Goal: Task Accomplishment & Management: Manage account settings

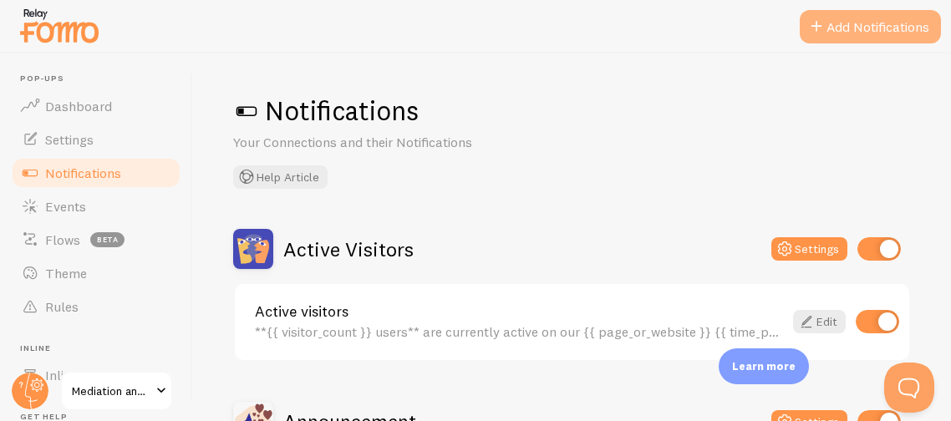
click at [887, 31] on button "Add Notifications" at bounding box center [870, 26] width 141 height 33
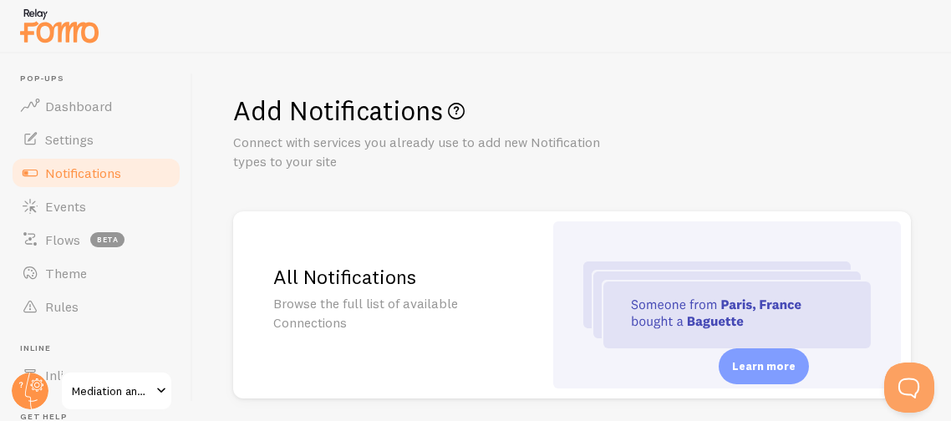
click at [749, 99] on h1 "Add Notifications" at bounding box center [572, 111] width 678 height 34
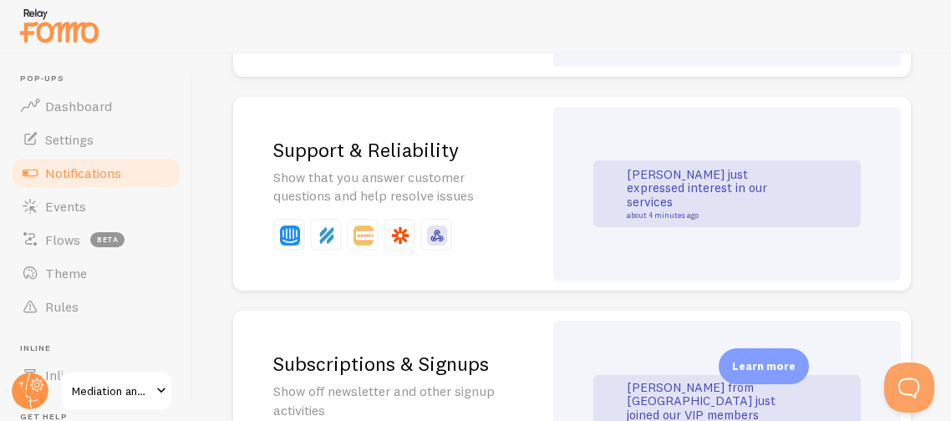
scroll to position [1904, 0]
click at [554, 170] on div "[PERSON_NAME] just expressed interest in our services about 4 minutes ago" at bounding box center [727, 195] width 348 height 175
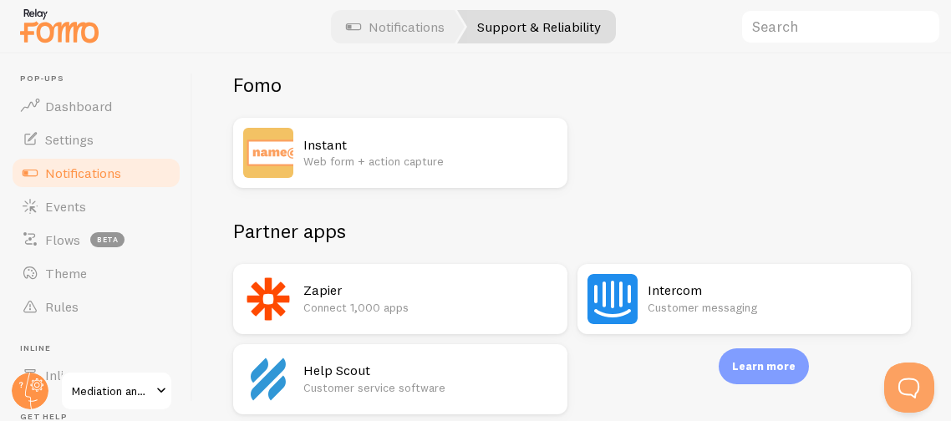
scroll to position [105, 0]
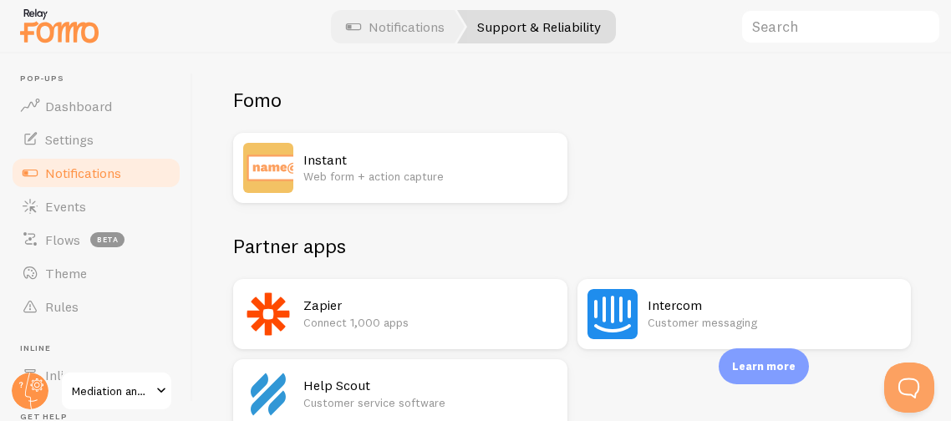
click at [527, 175] on p "Web form + action capture" at bounding box center [430, 176] width 254 height 17
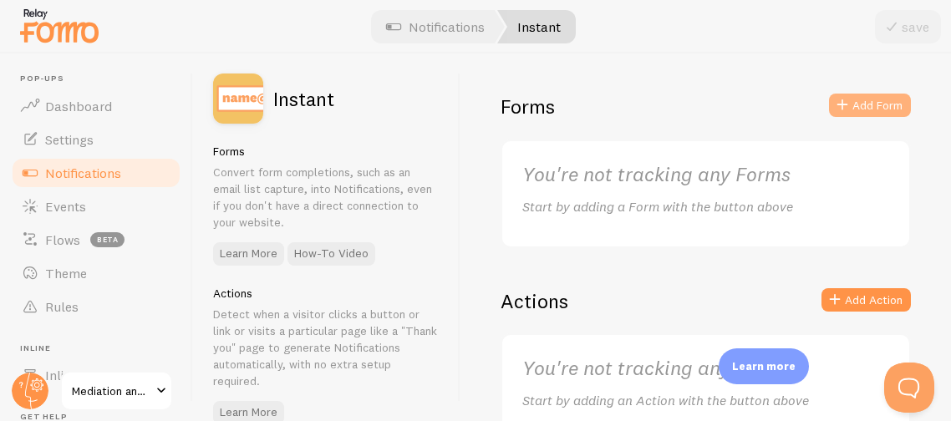
click at [862, 108] on button "Add Form" at bounding box center [870, 105] width 82 height 23
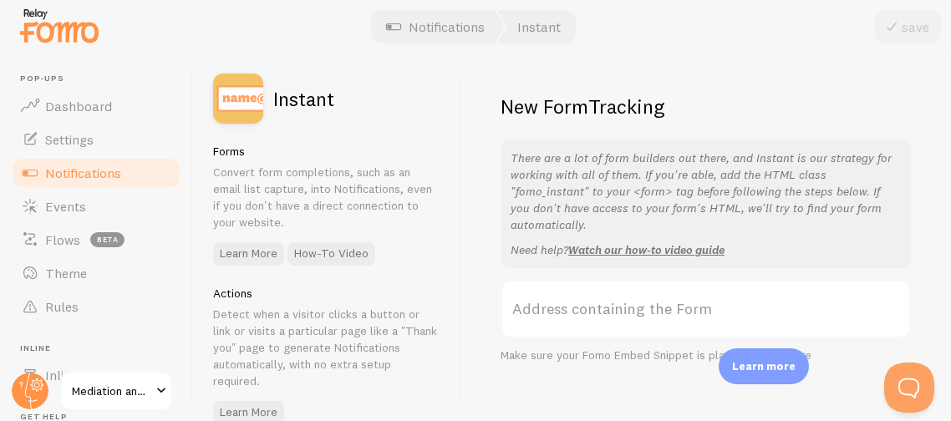
click at [559, 291] on label "Address containing the Form" at bounding box center [705, 309] width 410 height 58
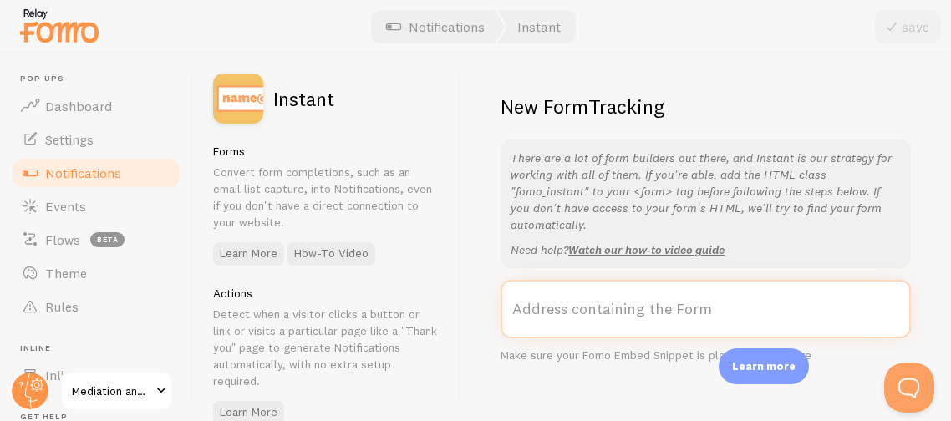
click at [559, 291] on input "Address containing the Form" at bounding box center [705, 309] width 410 height 58
paste input "[URL][DOMAIN_NAME]"
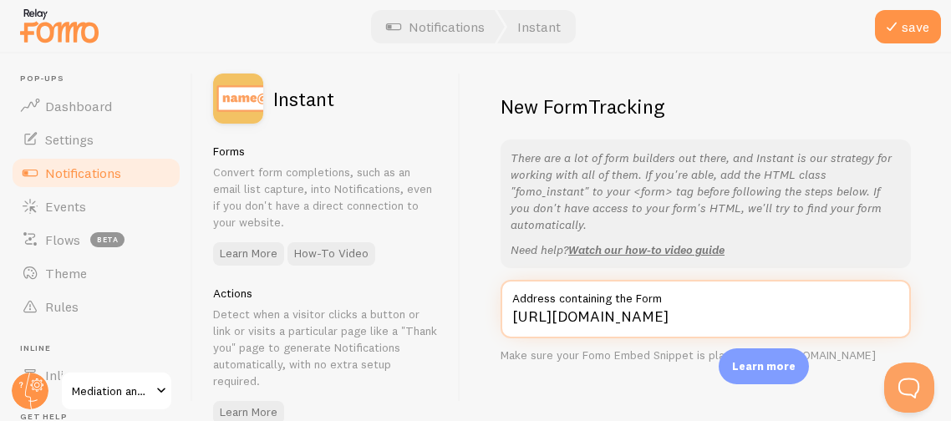
type input "[URL][DOMAIN_NAME]"
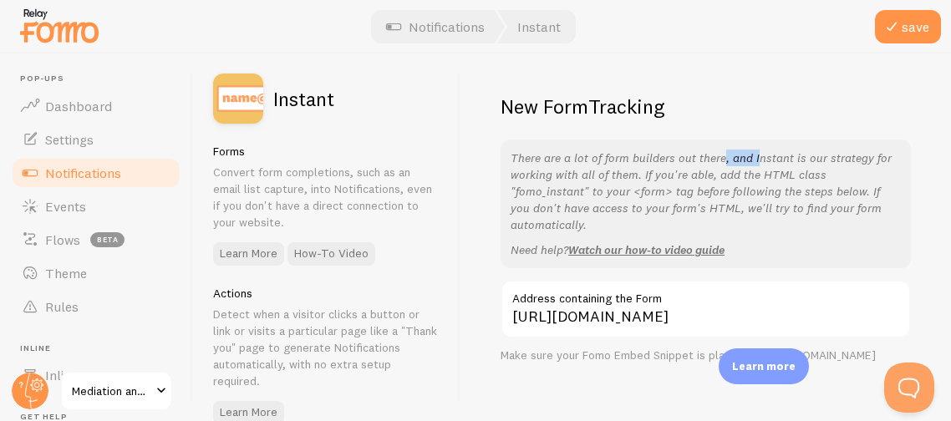
drag, startPoint x: 724, startPoint y: 142, endPoint x: 755, endPoint y: 140, distance: 31.8
click at [755, 140] on div "There are a lot of form builders out there, and Instant is our strategy for wor…" at bounding box center [705, 204] width 410 height 129
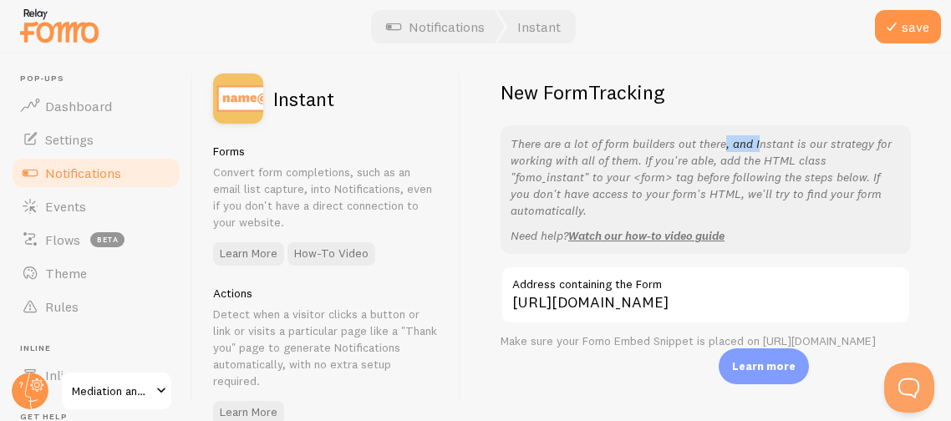
scroll to position [19, 0]
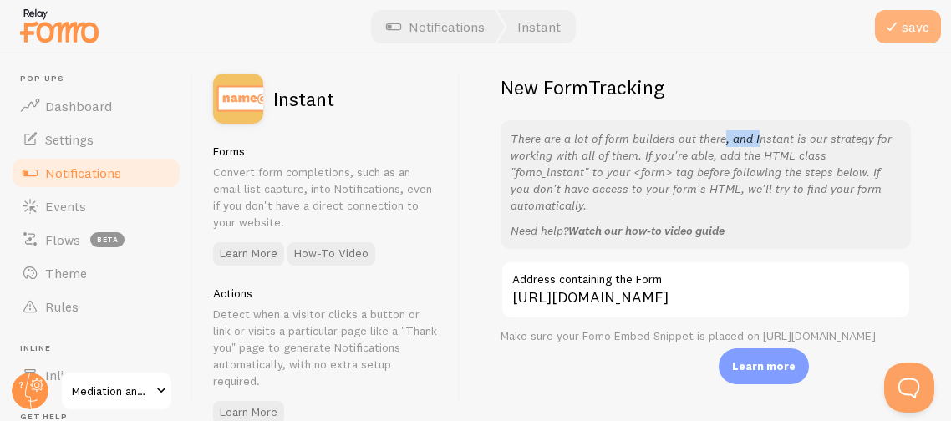
click at [906, 23] on button "save" at bounding box center [908, 26] width 66 height 33
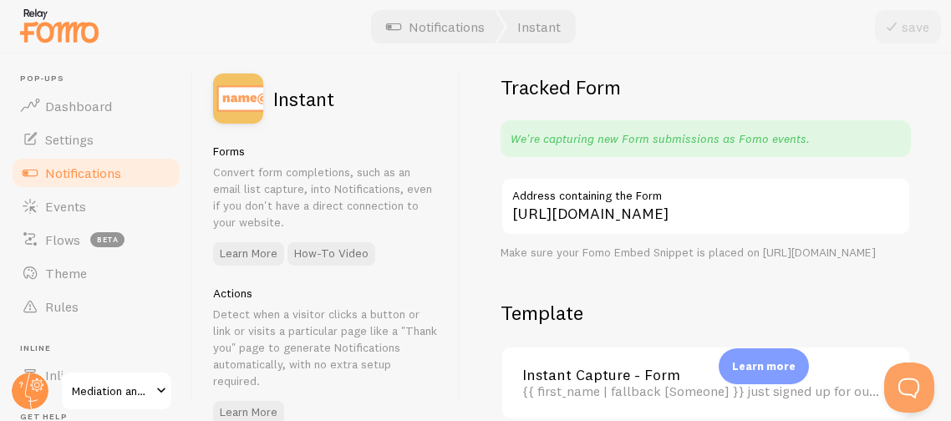
click at [760, 64] on div "Tracked Form We're capturing new Form submissions as Fomo events. [URL][DOMAIN_…" at bounding box center [705, 237] width 490 height 368
click at [796, 79] on h2 "Tracked Form" at bounding box center [705, 87] width 410 height 26
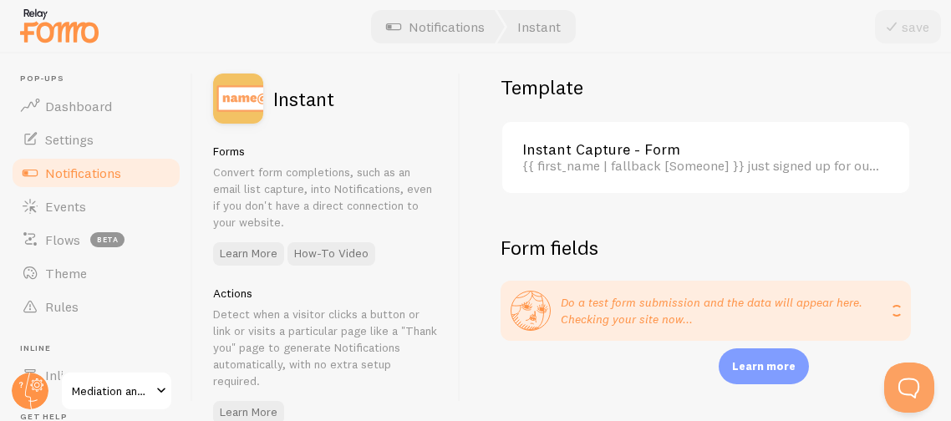
scroll to position [258, 0]
click at [433, 23] on link "Notifications" at bounding box center [435, 26] width 139 height 33
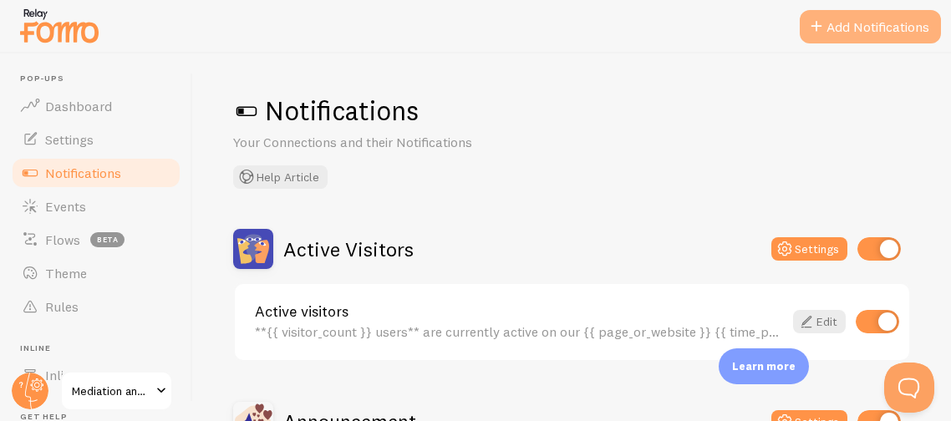
click at [846, 23] on button "Add Notifications" at bounding box center [870, 26] width 141 height 33
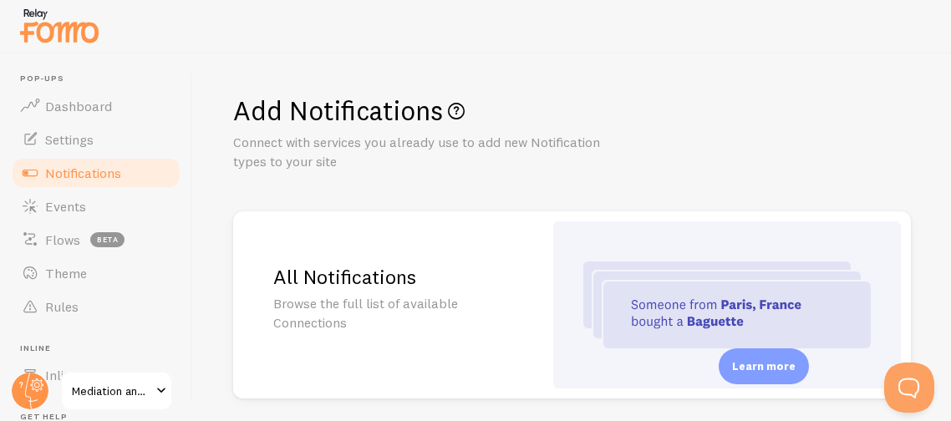
click at [597, 168] on p "Connect with services you already use to add new Notification types to your site" at bounding box center [433, 152] width 401 height 38
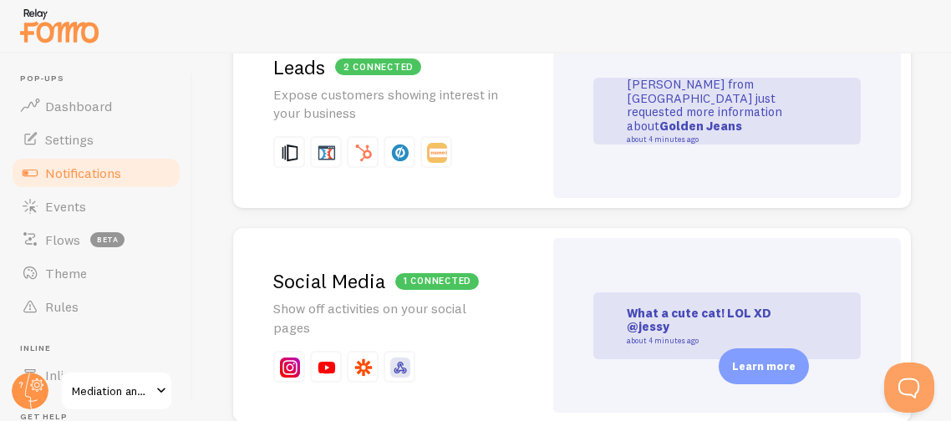
scroll to position [2472, 0]
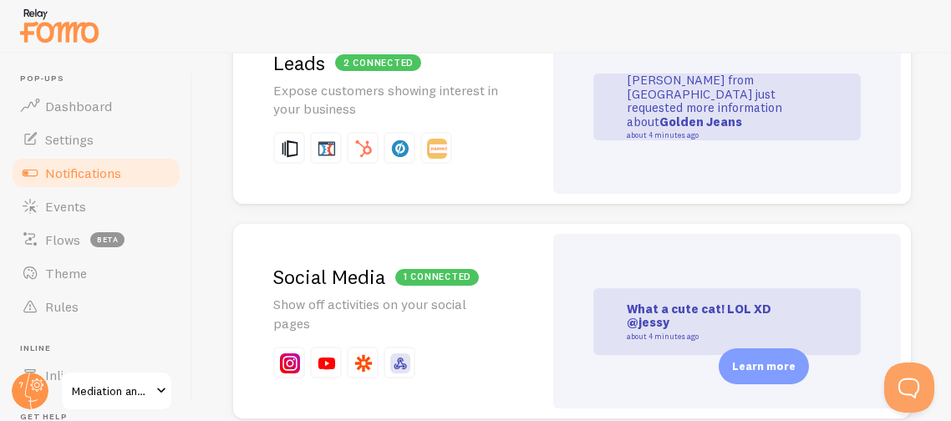
click at [685, 100] on p "[PERSON_NAME] from [GEOGRAPHIC_DATA] just requested more information about Gold…" at bounding box center [710, 107] width 167 height 66
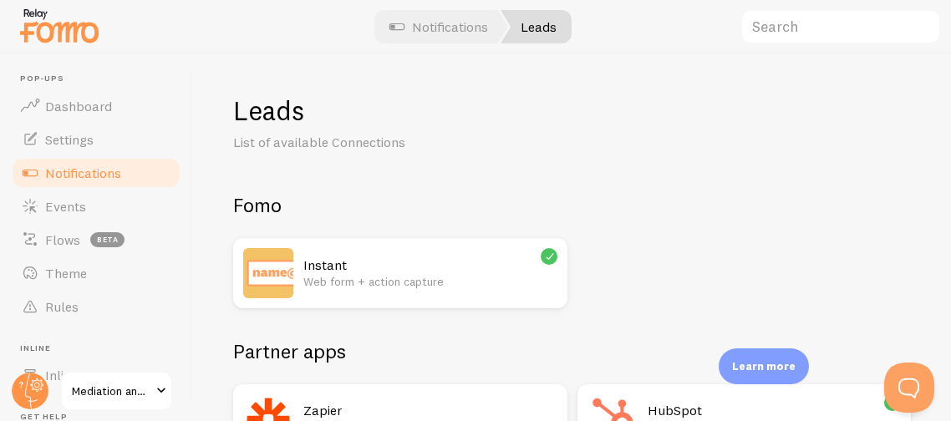
click at [437, 280] on p "Web form + action capture" at bounding box center [430, 281] width 254 height 17
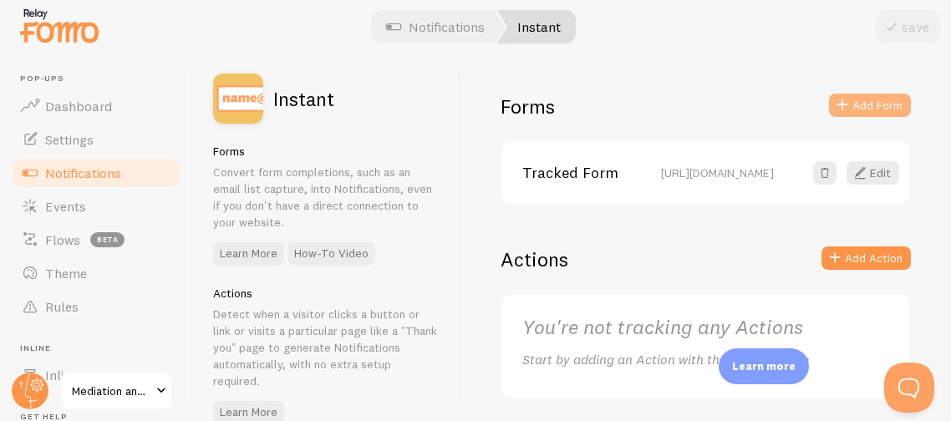
click at [841, 100] on span at bounding box center [842, 105] width 20 height 20
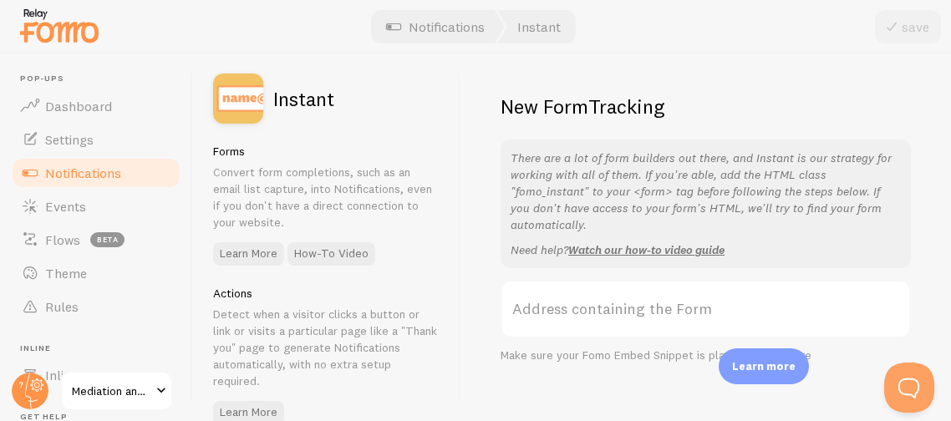
click at [555, 287] on label "Address containing the Form" at bounding box center [705, 309] width 410 height 58
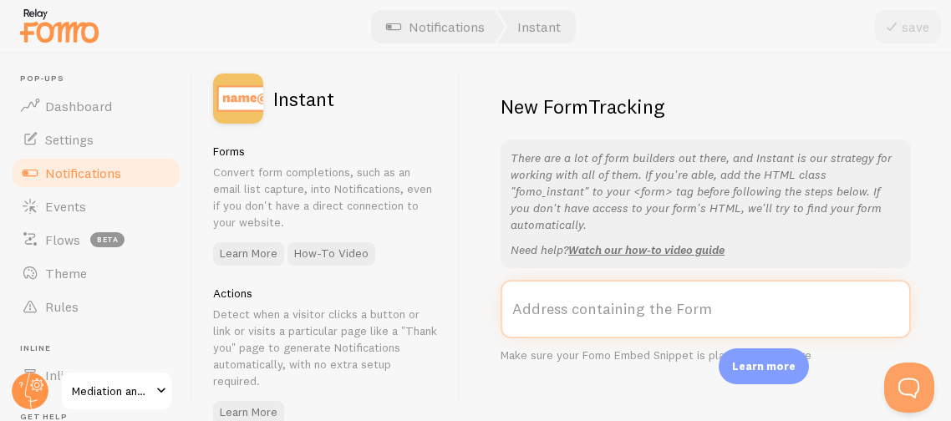
click at [555, 287] on input "Address containing the Form" at bounding box center [705, 309] width 410 height 58
paste input "[URL][DOMAIN_NAME]"
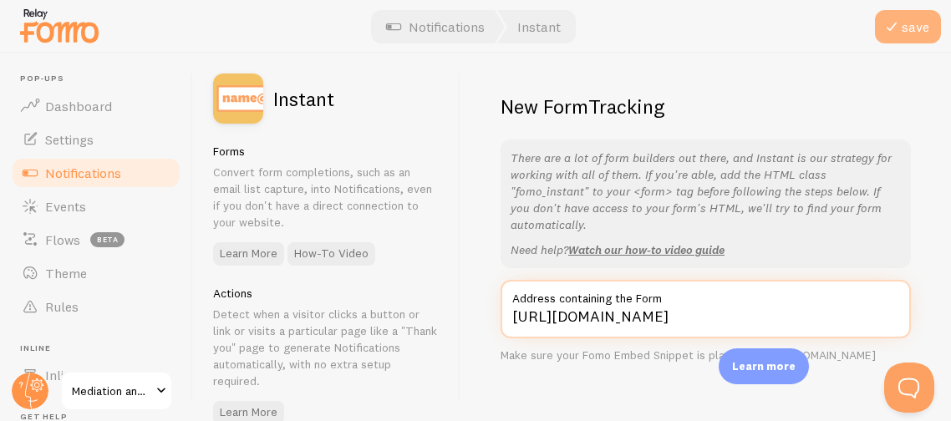
type input "[URL][DOMAIN_NAME]"
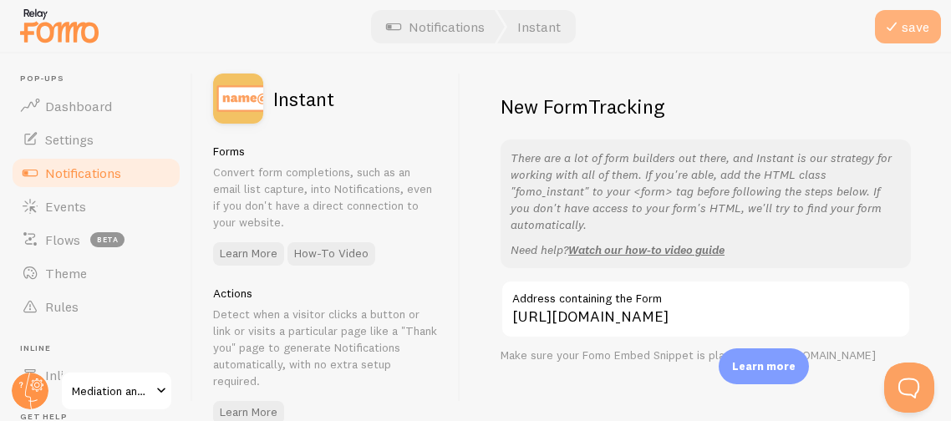
click at [881, 26] on button "save" at bounding box center [908, 26] width 66 height 33
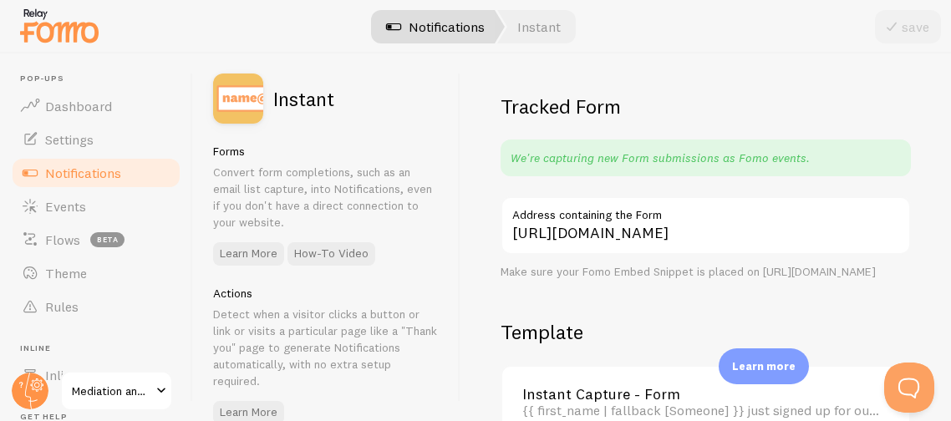
click at [452, 20] on link "Notifications" at bounding box center [435, 26] width 139 height 33
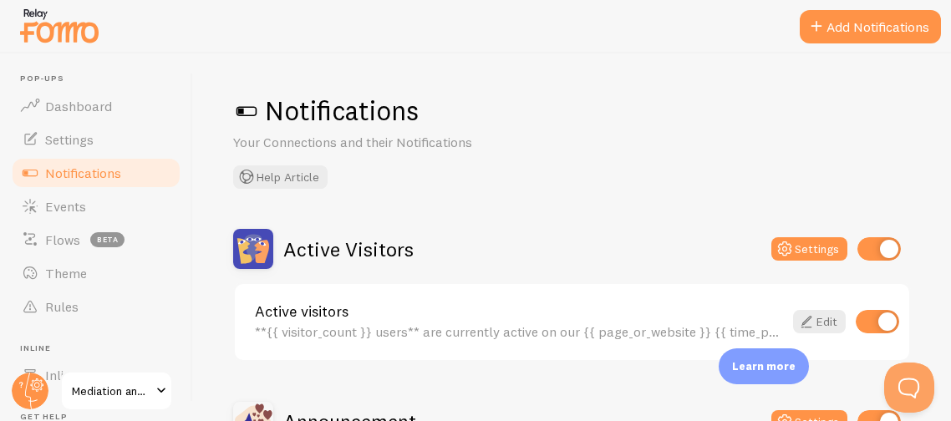
click at [515, 205] on div "Notifications Your Connections and their Notifications Help Article Active Visi…" at bounding box center [572, 237] width 758 height 368
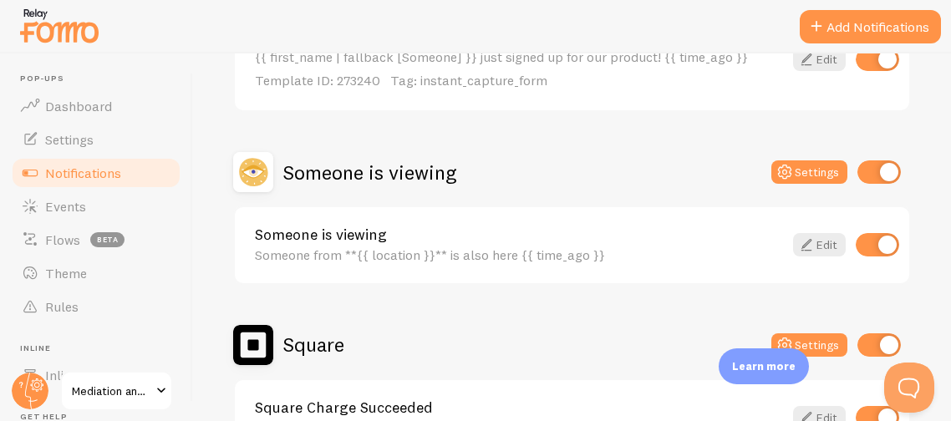
scroll to position [1102, 0]
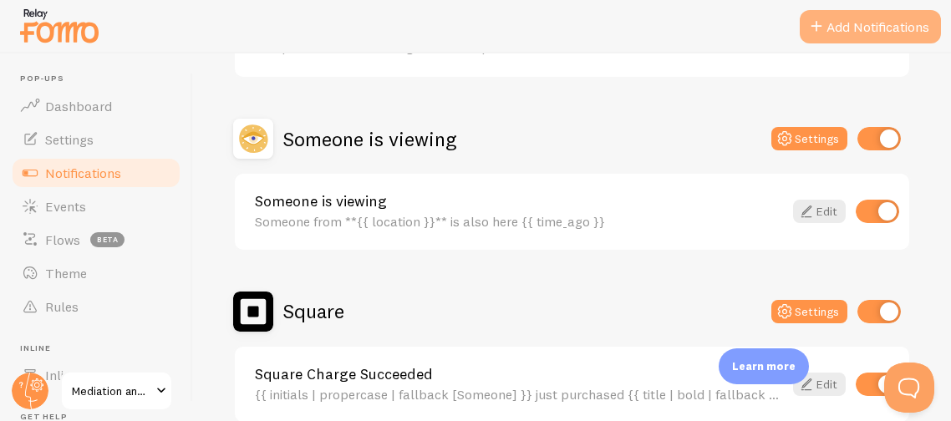
click at [841, 20] on button "Add Notifications" at bounding box center [870, 26] width 141 height 33
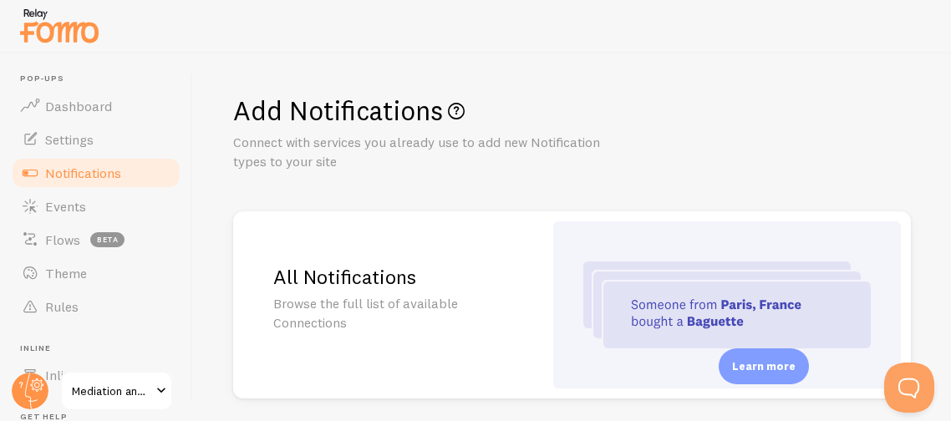
click at [733, 173] on div "Add Notifications Connect with services you already use to add new Notification…" at bounding box center [572, 237] width 758 height 368
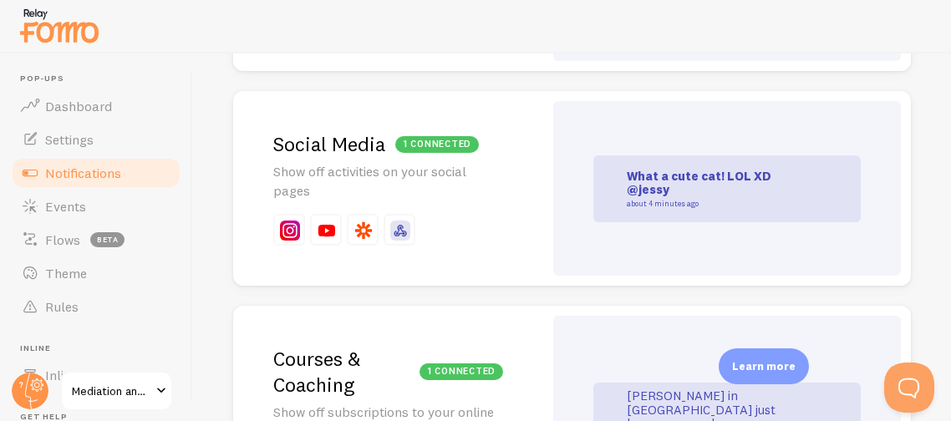
scroll to position [2606, 0]
click at [529, 189] on div "1 connected Social Media Show off activities on your social pages" at bounding box center [388, 187] width 310 height 195
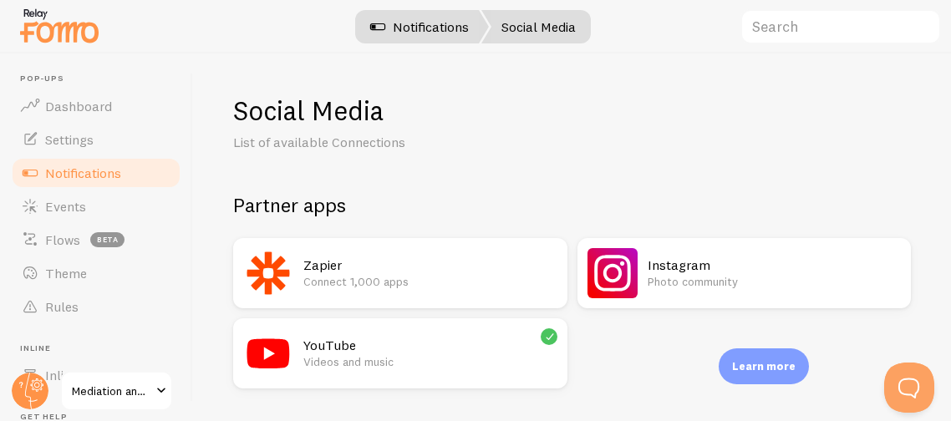
click at [406, 28] on link "Notifications" at bounding box center [419, 26] width 139 height 33
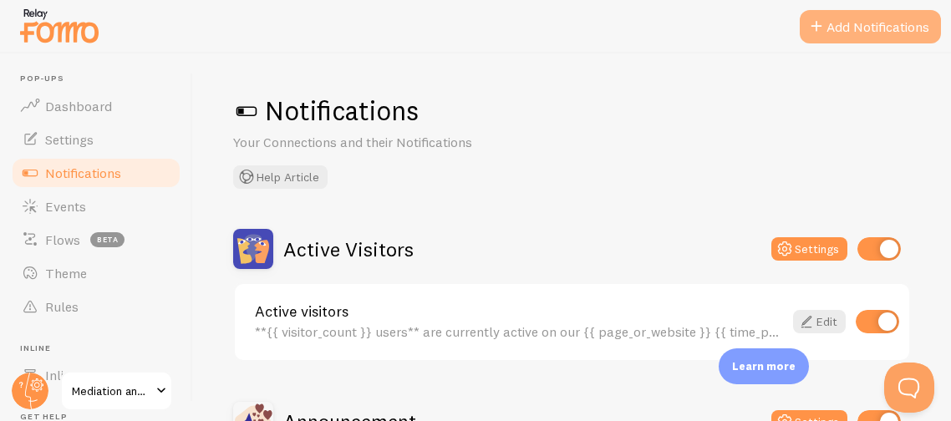
click at [826, 30] on button "Add Notifications" at bounding box center [870, 26] width 141 height 33
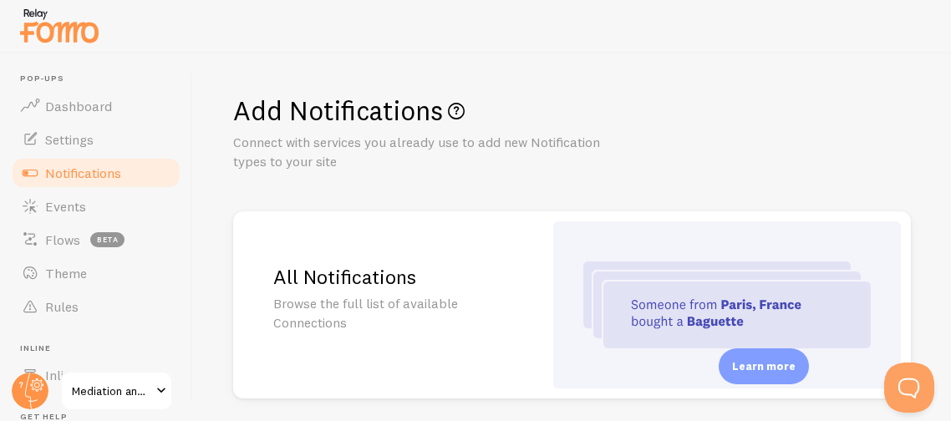
click at [714, 164] on div "Add Notifications Connect with services you already use to add new Notification…" at bounding box center [572, 133] width 678 height 78
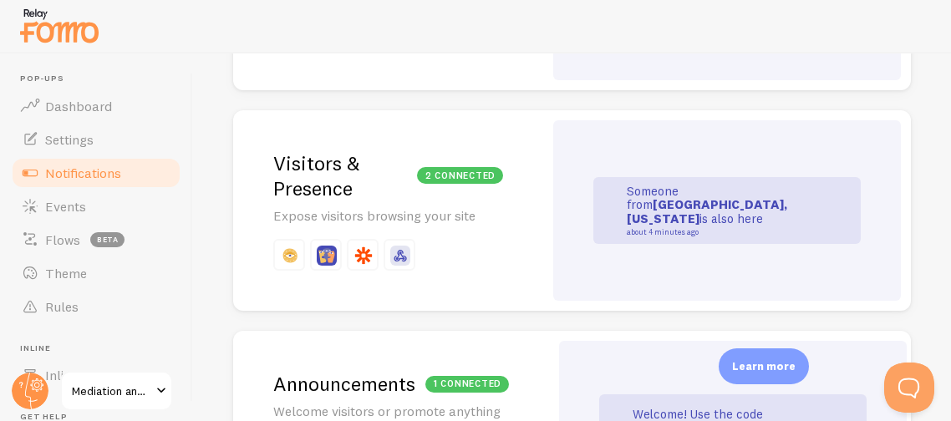
scroll to position [1035, 0]
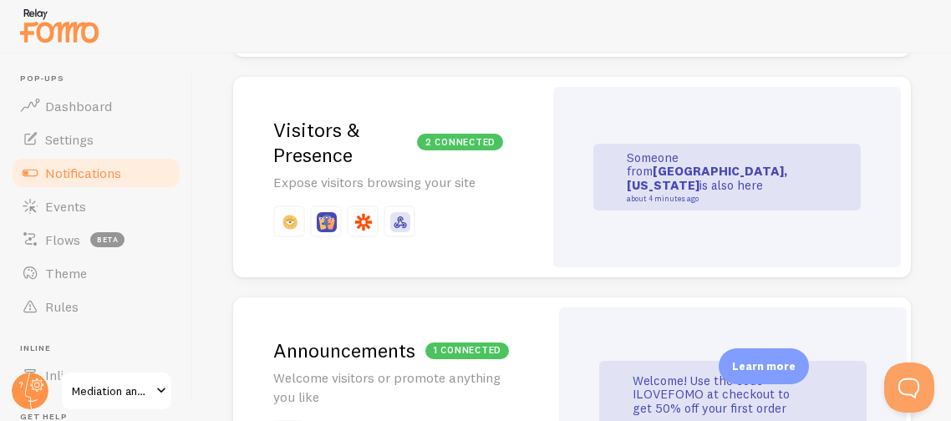
click at [684, 195] on small "about 4 minutes ago" at bounding box center [708, 199] width 162 height 8
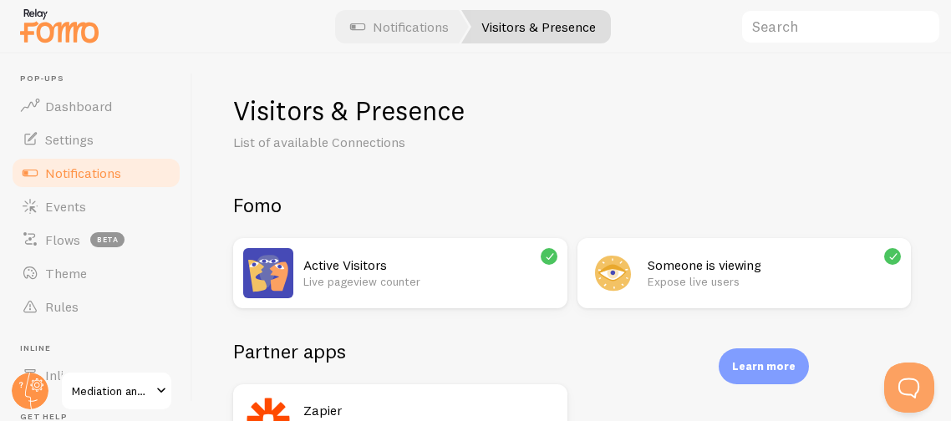
click at [684, 189] on div "Visitors & Presence List of available Connections Fomo Active Visitors Live pag…" at bounding box center [572, 347] width 678 height 507
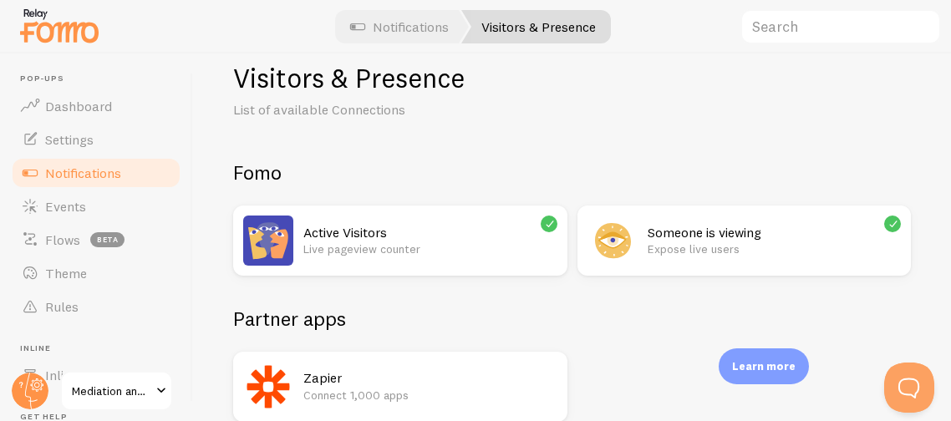
scroll to position [25, 0]
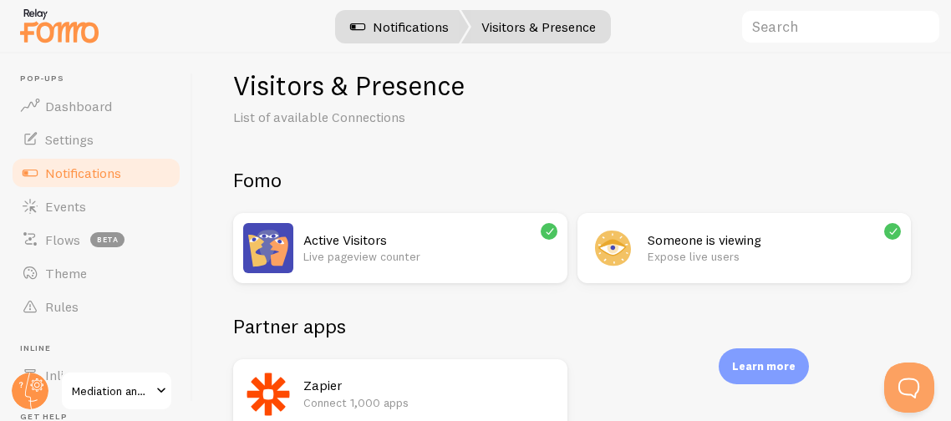
click at [415, 32] on link "Notifications" at bounding box center [399, 26] width 139 height 33
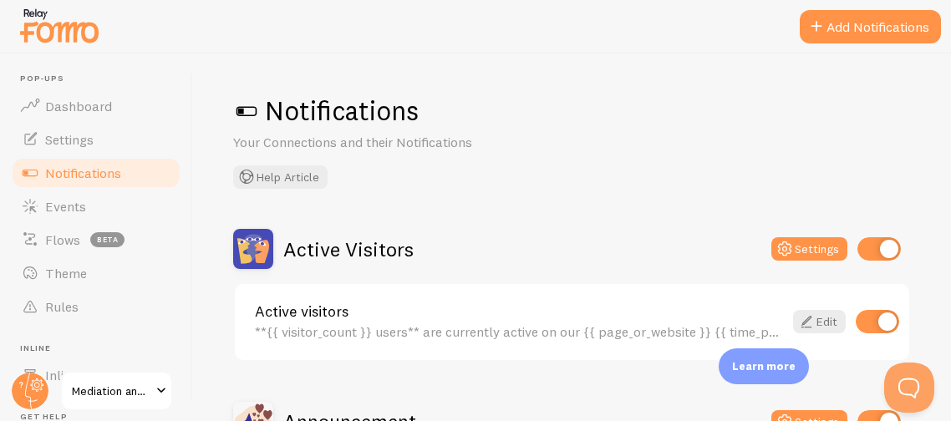
click at [504, 215] on div "Notifications Your Connections and their Notifications Help Article Active Visi…" at bounding box center [572, 237] width 758 height 368
click at [865, 18] on button "Add Notifications" at bounding box center [870, 26] width 141 height 33
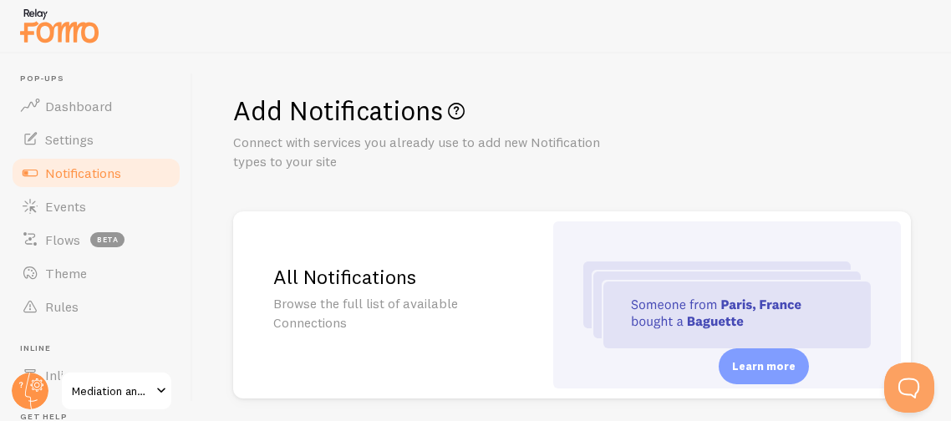
click at [730, 173] on div "Add Notifications Connect with services you already use to add new Notification…" at bounding box center [572, 237] width 758 height 368
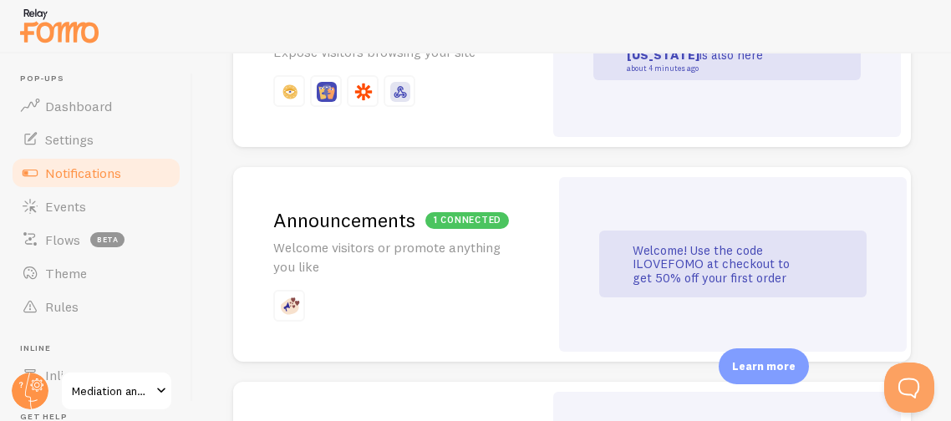
scroll to position [1169, 0]
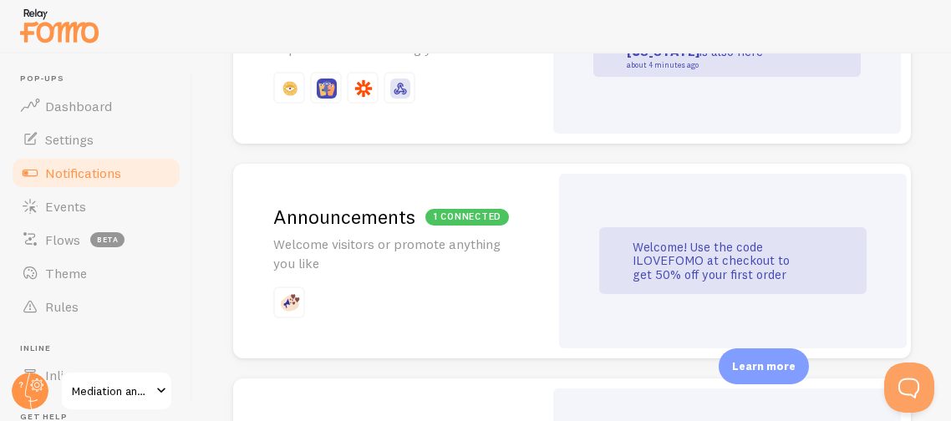
click at [598, 239] on div "Welcome! Use the code ILOVEFOMO at checkout to get 50% off your first order" at bounding box center [733, 261] width 348 height 175
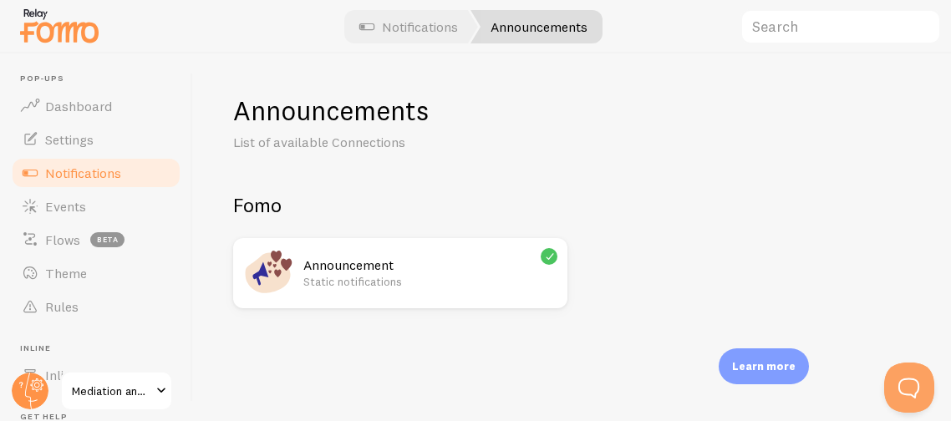
click at [495, 268] on h2 "Announcement" at bounding box center [430, 266] width 254 height 18
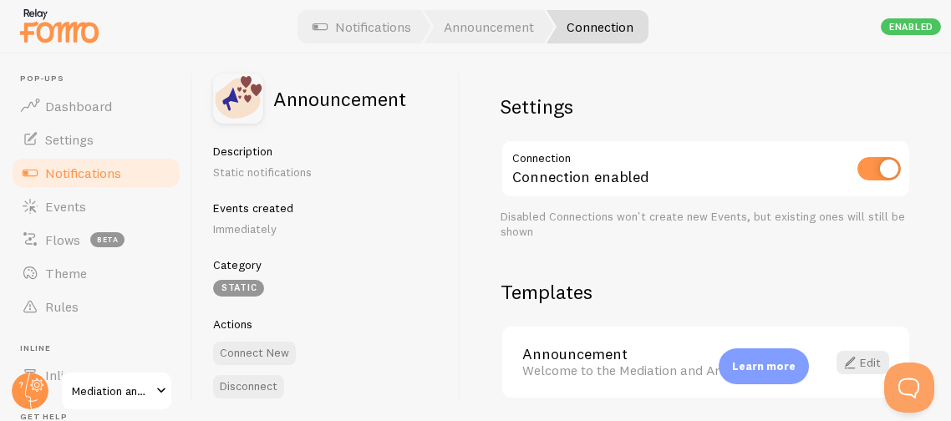
click at [378, 230] on p "Immediately" at bounding box center [326, 229] width 226 height 17
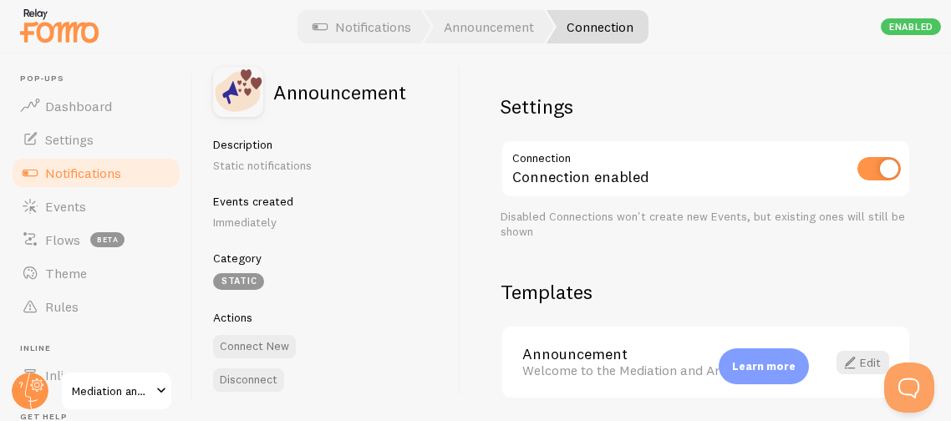
drag, startPoint x: 534, startPoint y: 260, endPoint x: 608, endPoint y: 187, distance: 104.0
click at [608, 187] on div "Settings Connection Connection enabled Disabled Connections won't create new Ev…" at bounding box center [705, 237] width 490 height 368
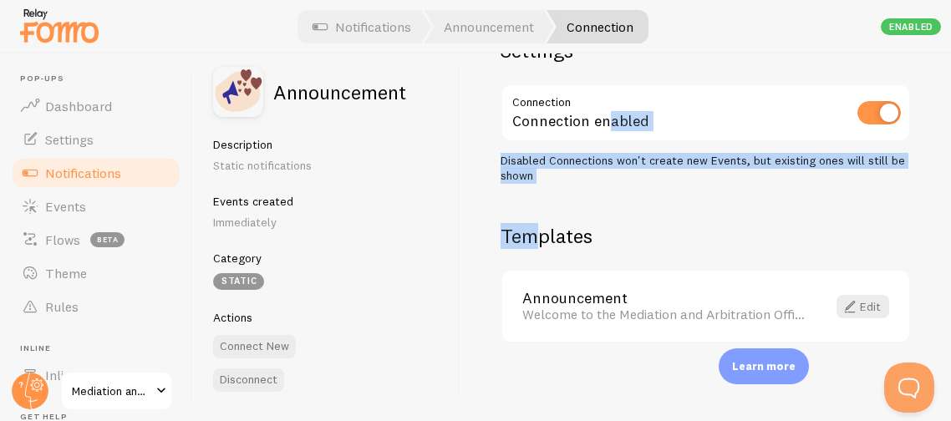
scroll to position [57, 0]
click at [322, 25] on span at bounding box center [320, 27] width 20 height 20
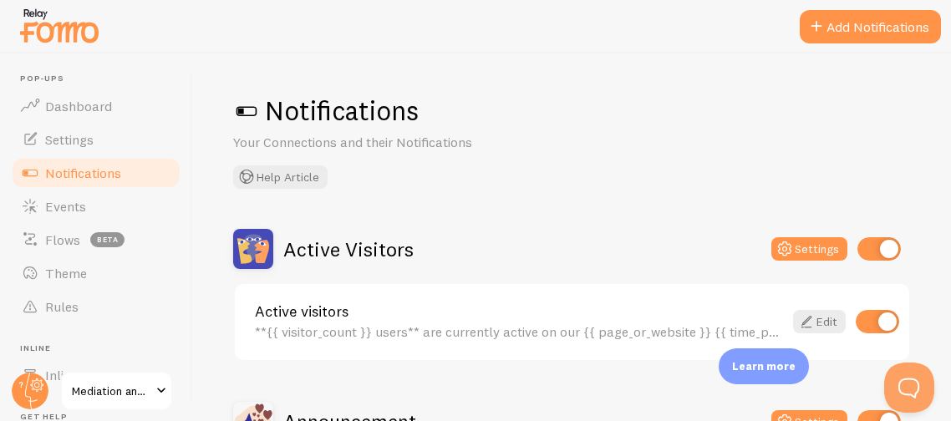
click at [399, 191] on div "Notifications Your Connections and their Notifications Help Article Active Visi…" at bounding box center [572, 237] width 758 height 368
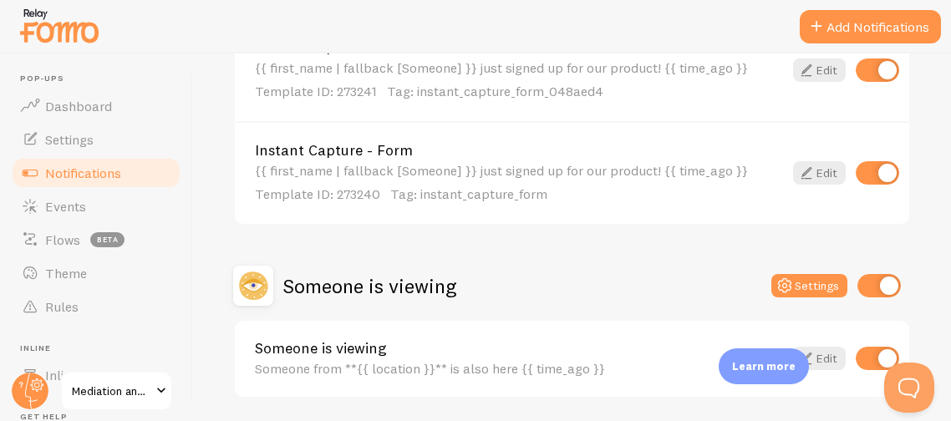
scroll to position [1002, 0]
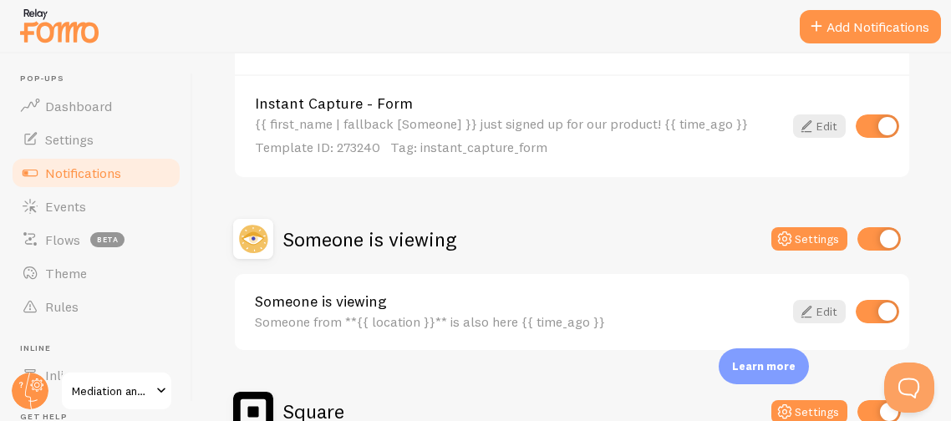
click at [675, 196] on div "Active Visitors Settings Active visitors **{{ visitor_count }} users** are curr…" at bounding box center [572, 48] width 678 height 1642
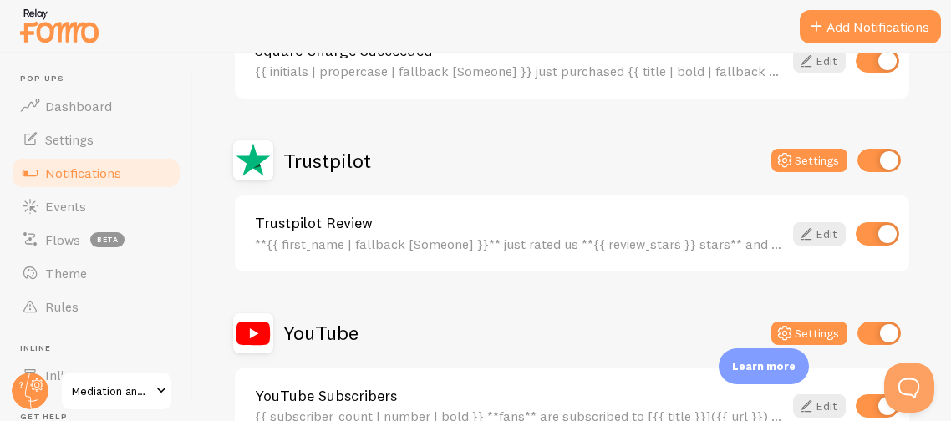
scroll to position [1424, 0]
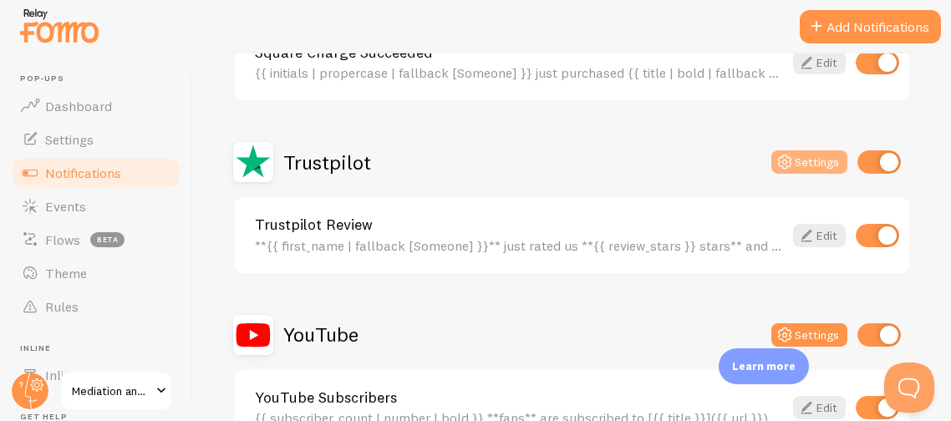
click at [807, 159] on button "Settings" at bounding box center [809, 161] width 76 height 23
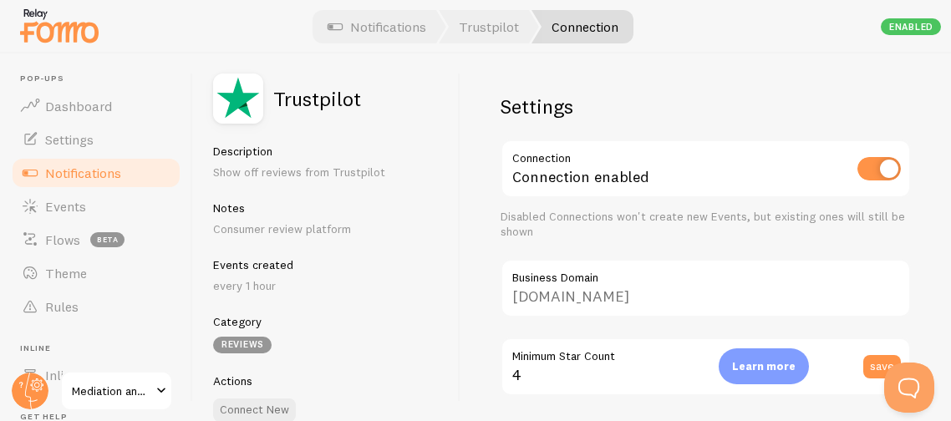
click at [650, 303] on input "[DOMAIN_NAME]" at bounding box center [705, 288] width 410 height 58
click at [642, 297] on input "[DOMAIN_NAME]" at bounding box center [705, 288] width 410 height 58
click at [643, 297] on input "[DOMAIN_NAME]" at bounding box center [705, 288] width 410 height 58
click at [447, 61] on div "Trustpilot Description Show off reviews from Trustpilot Notes Consumer review p…" at bounding box center [326, 237] width 267 height 368
click at [358, 33] on link "Notifications" at bounding box center [376, 26] width 139 height 33
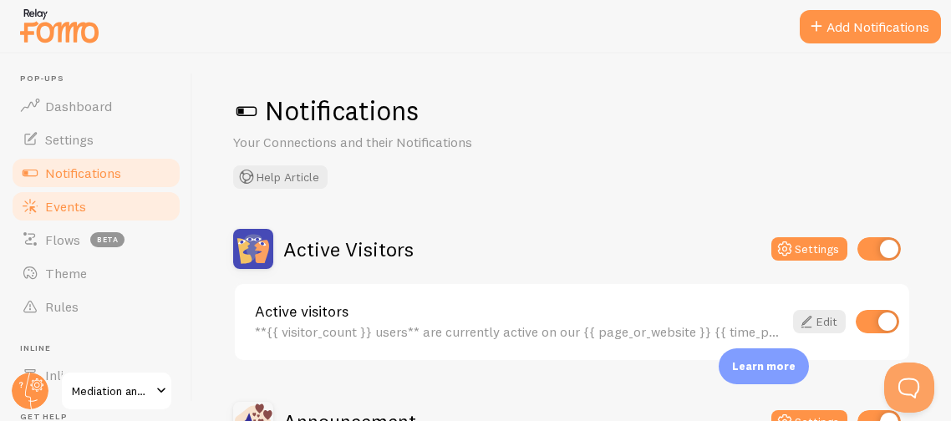
click at [53, 206] on span "Events" at bounding box center [65, 206] width 41 height 17
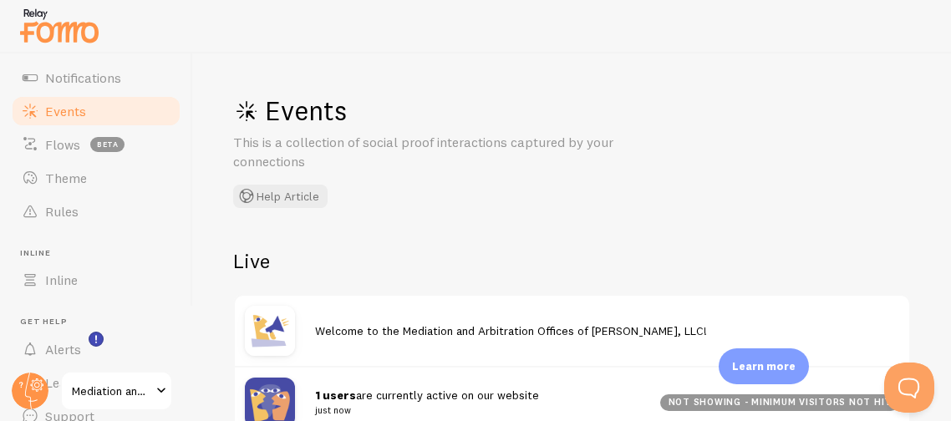
scroll to position [166, 0]
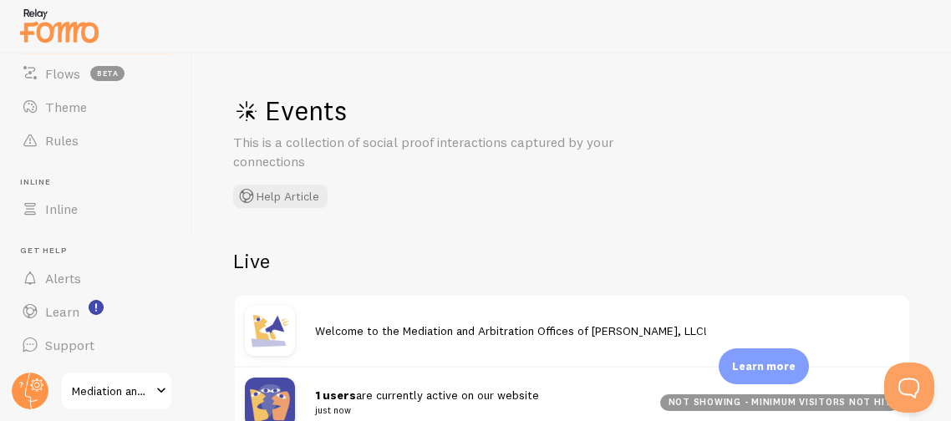
click at [434, 249] on h2 "Live" at bounding box center [572, 261] width 678 height 26
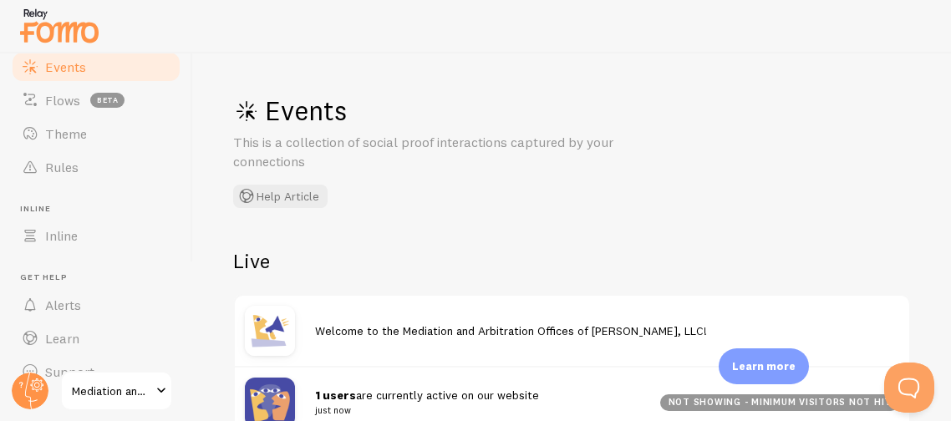
scroll to position [0, 0]
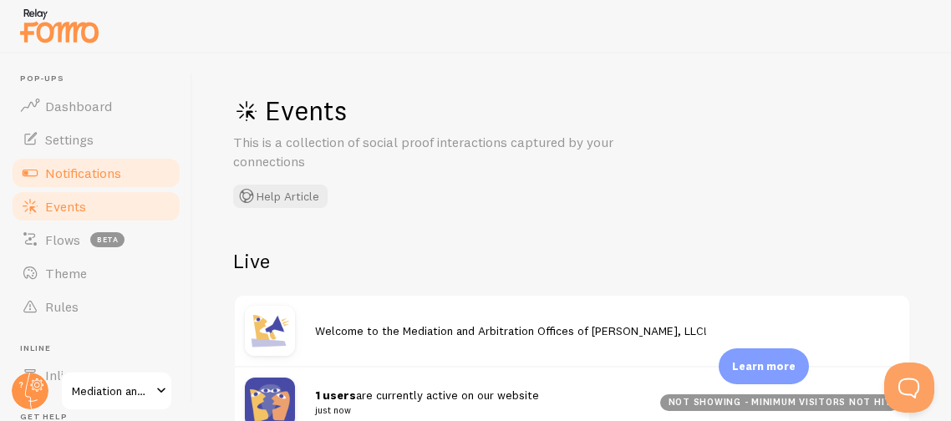
click at [60, 170] on span "Notifications" at bounding box center [83, 173] width 76 height 17
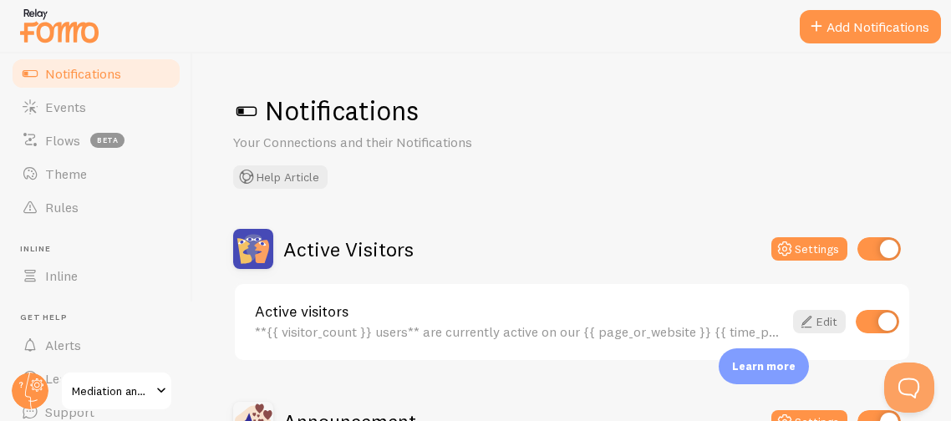
scroll to position [133, 0]
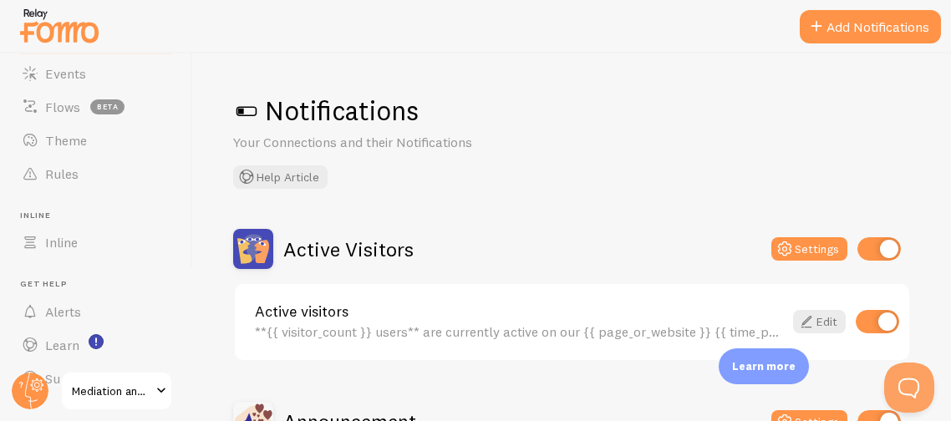
click at [404, 213] on div "Notifications Your Connections and their Notifications Help Article Active Visi…" at bounding box center [572, 237] width 758 height 368
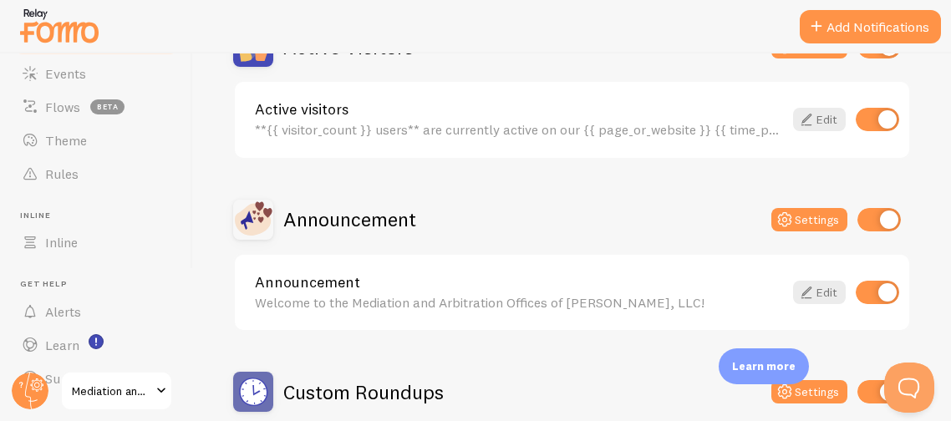
scroll to position [233, 0]
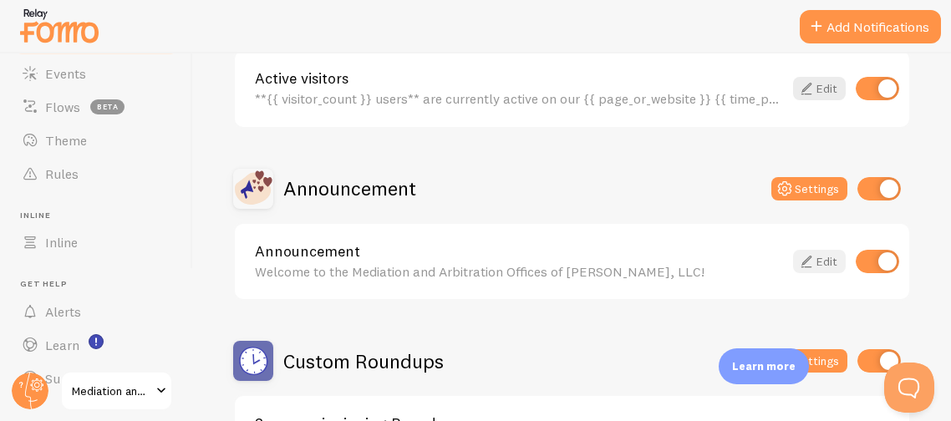
click at [818, 253] on link "Edit" at bounding box center [819, 261] width 53 height 23
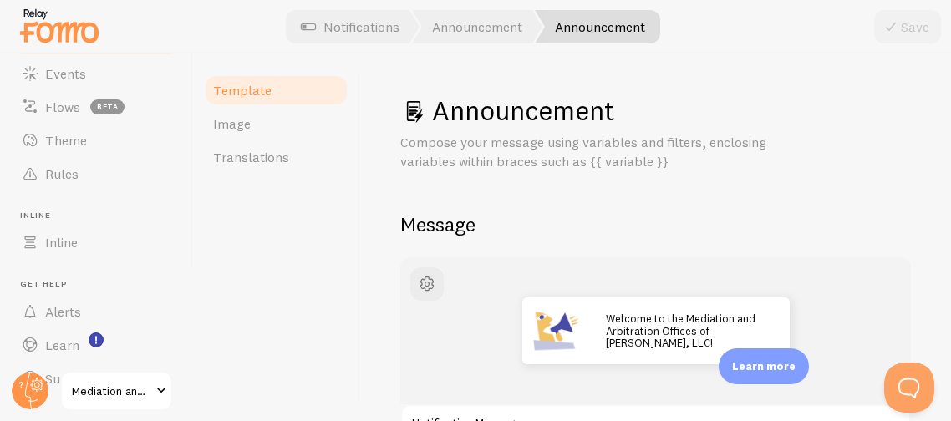
click at [367, 328] on div "Announcement Compose your message using variables and filters, enclosing variab…" at bounding box center [655, 237] width 591 height 368
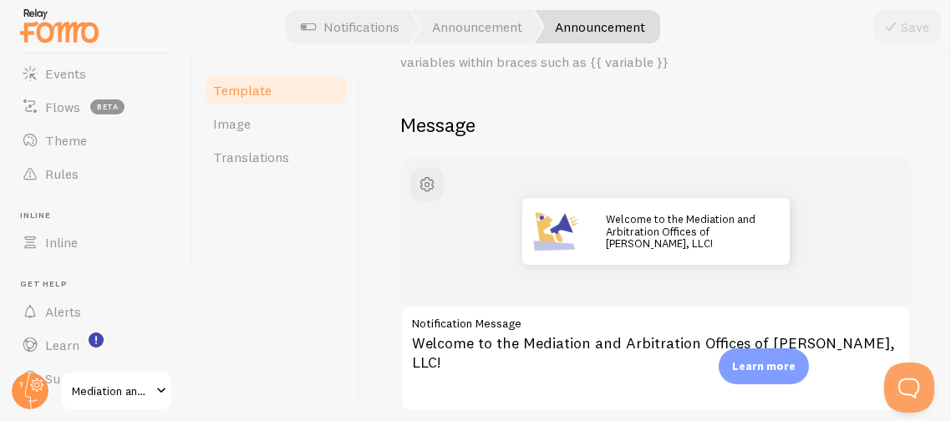
scroll to position [133, 0]
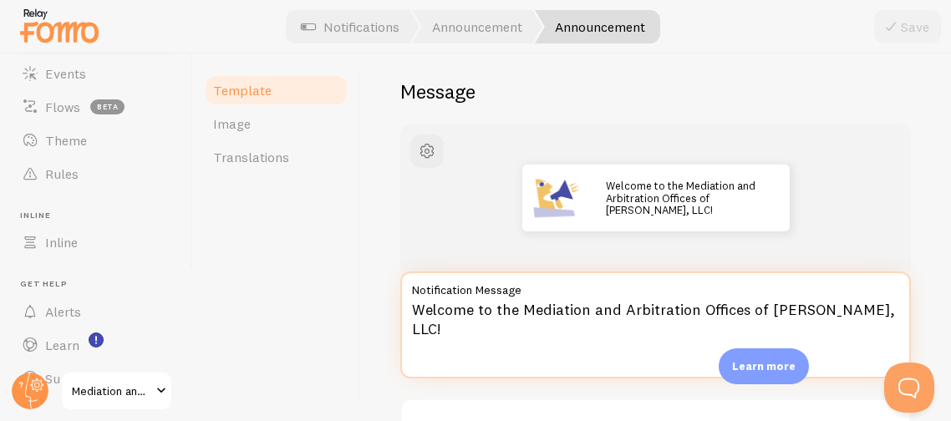
click at [447, 333] on textarea "Welcome to the Mediation and Arbitration Offices of [PERSON_NAME], LLC!" at bounding box center [655, 325] width 511 height 107
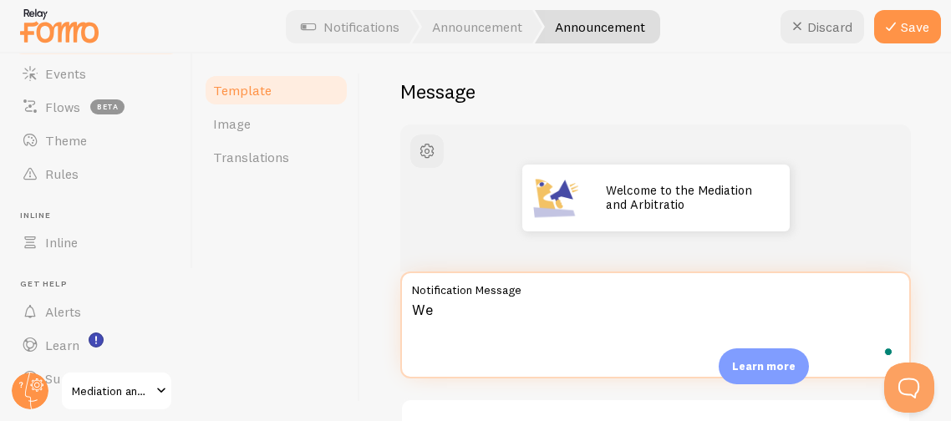
type textarea "W"
click at [446, 338] on textarea "Welcome. Get your copy of Divorce" at bounding box center [655, 325] width 511 height 107
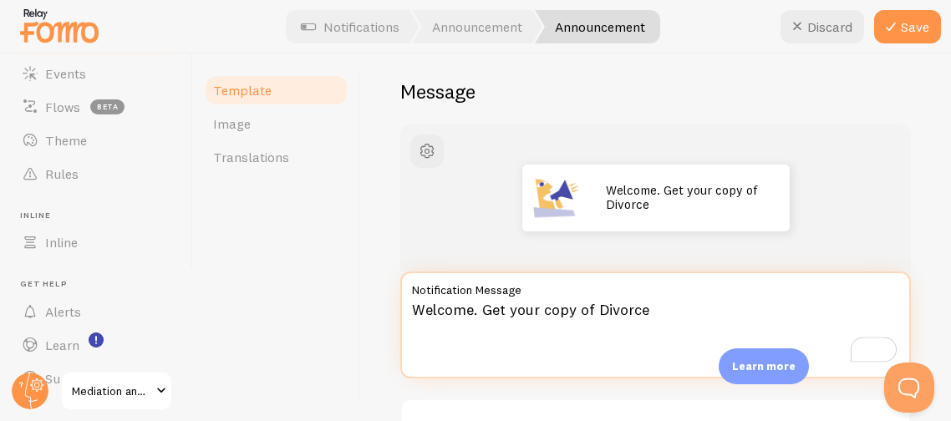
click at [446, 338] on textarea "Welcome. Get your copy of Divorce" at bounding box center [655, 325] width 511 height 107
click at [652, 303] on textarea "Welcome. Get your copy of Divorce" at bounding box center [655, 325] width 511 height 107
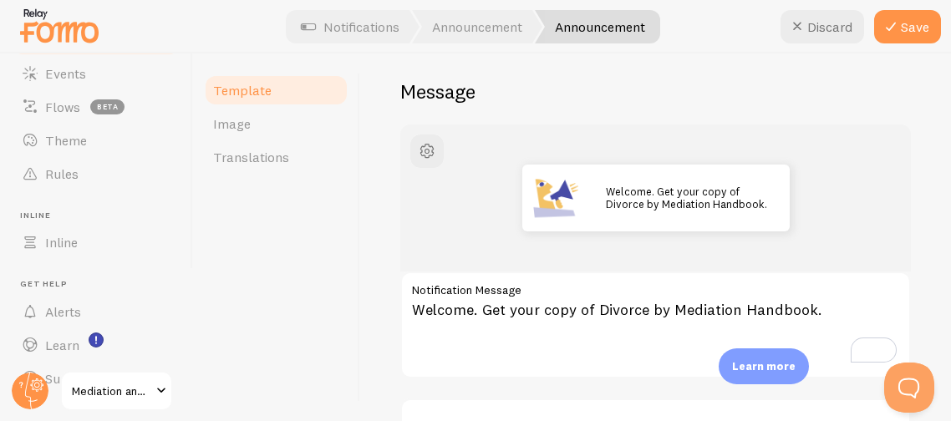
click at [355, 326] on div "Template Image Translations" at bounding box center [276, 237] width 167 height 368
click at [869, 234] on div "Welcome. Get your copy of Divorce by Mediation Handbook." at bounding box center [655, 197] width 511 height 147
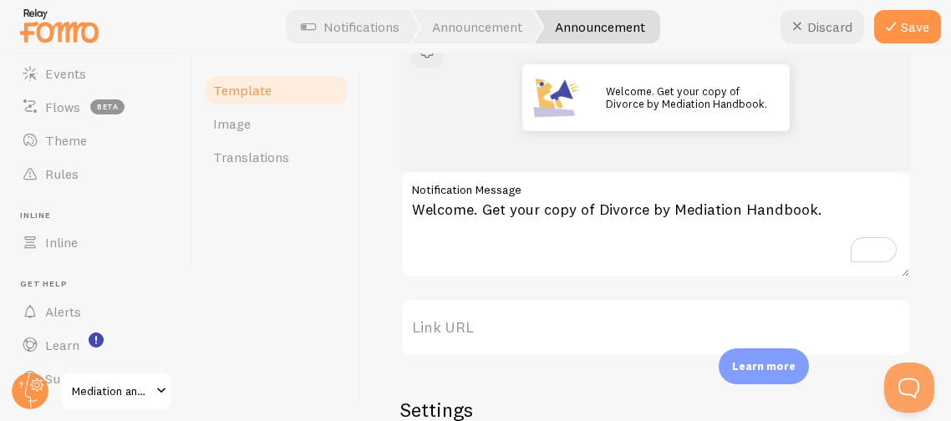
scroll to position [0, 0]
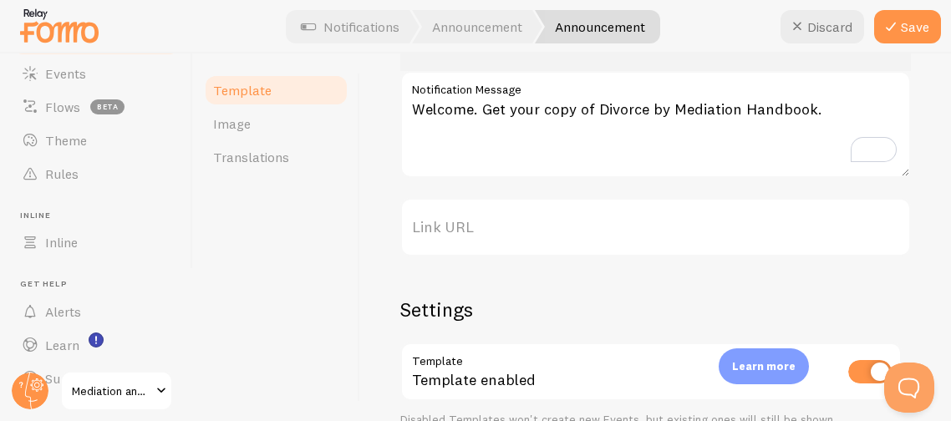
click at [561, 221] on label "Link URL" at bounding box center [655, 227] width 511 height 58
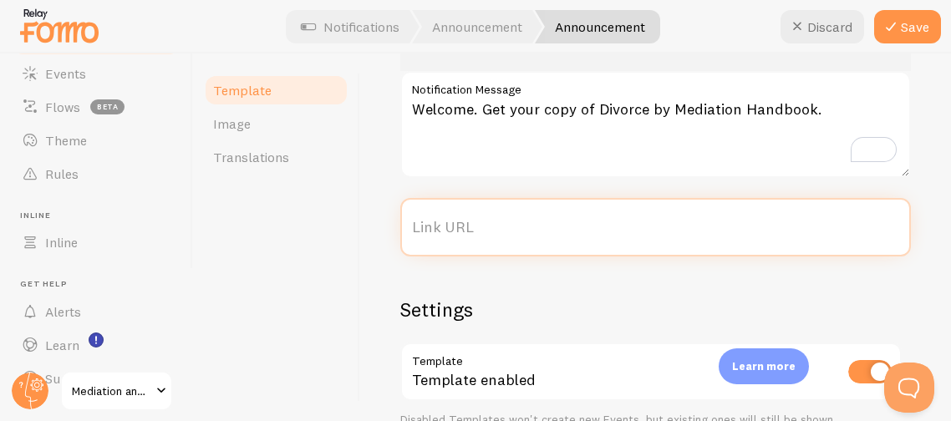
click at [561, 221] on input "Link URL" at bounding box center [655, 227] width 511 height 58
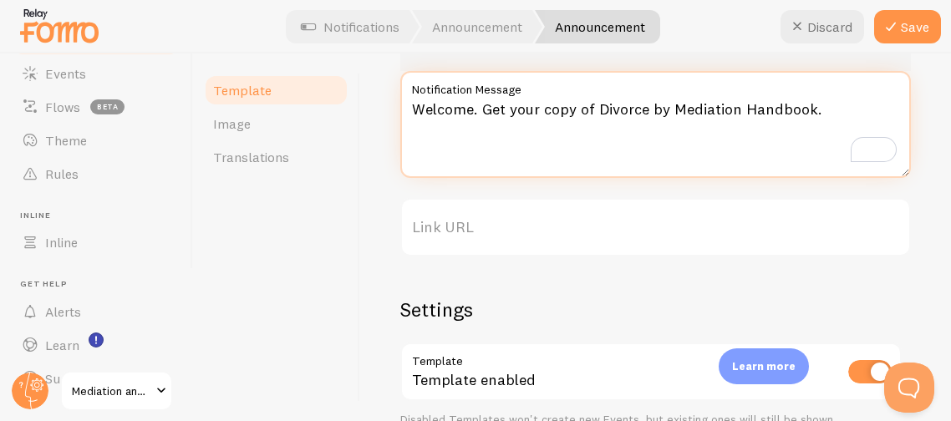
click at [822, 107] on textarea "Welcome. Get your copy of Divorce by Mediation Handbook." at bounding box center [655, 124] width 511 height 107
click at [445, 124] on textarea "Welcome. Get your copy of Divorce by Mediation Handbook for less a than $1.00" at bounding box center [655, 124] width 511 height 107
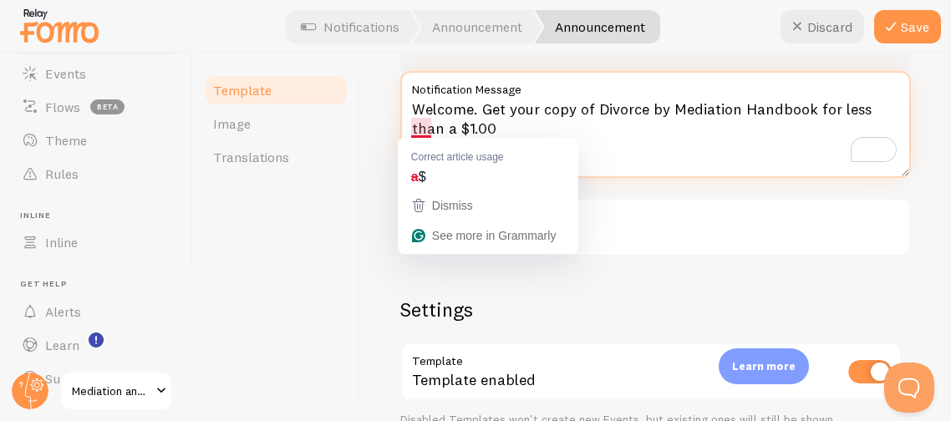
click at [418, 131] on textarea "Welcome. Get your copy of Divorce by Mediation Handbook for less than a $1.00" at bounding box center [655, 124] width 511 height 107
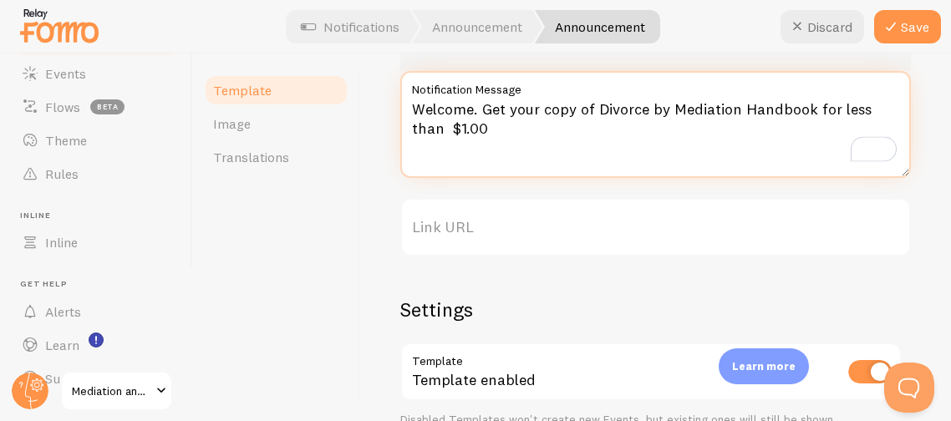
click at [451, 128] on textarea "Welcome. Get your copy of Divorce by Mediation Handbook for less than $1.00" at bounding box center [655, 124] width 511 height 107
type textarea "Welcome. Get your copy of Divorce by Mediation Handbook for less than $1.00!"
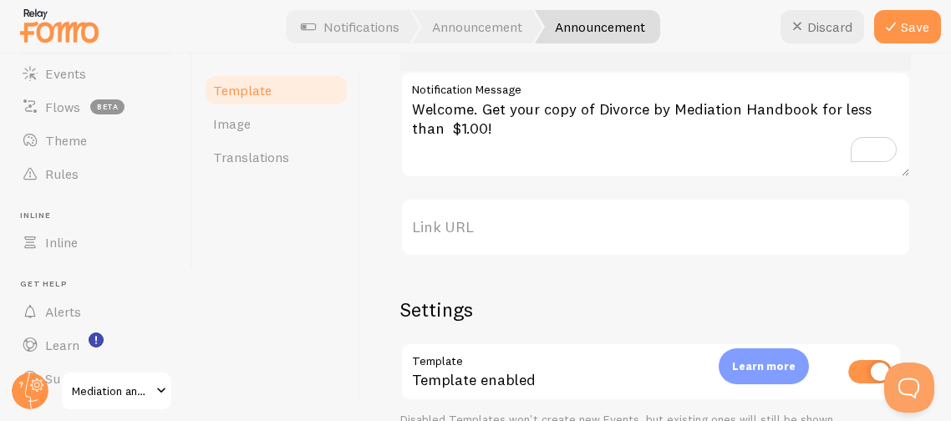
click at [435, 236] on label "Link URL" at bounding box center [655, 227] width 511 height 58
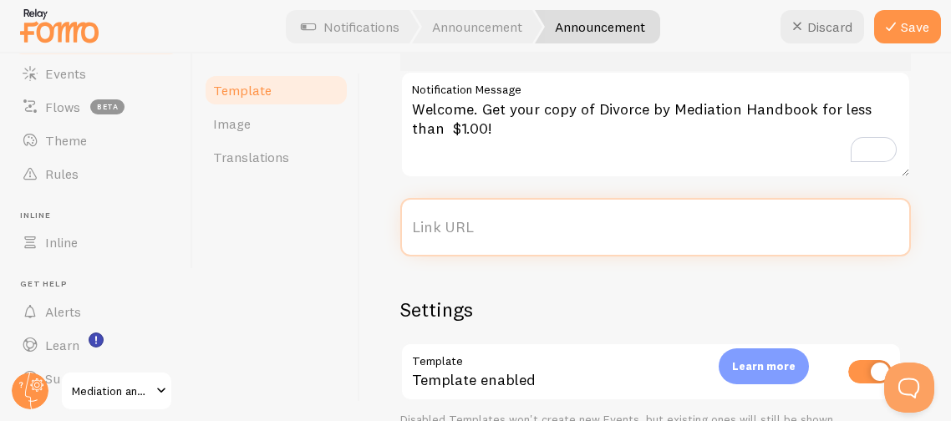
click at [435, 236] on input "Link URL" at bounding box center [655, 227] width 511 height 58
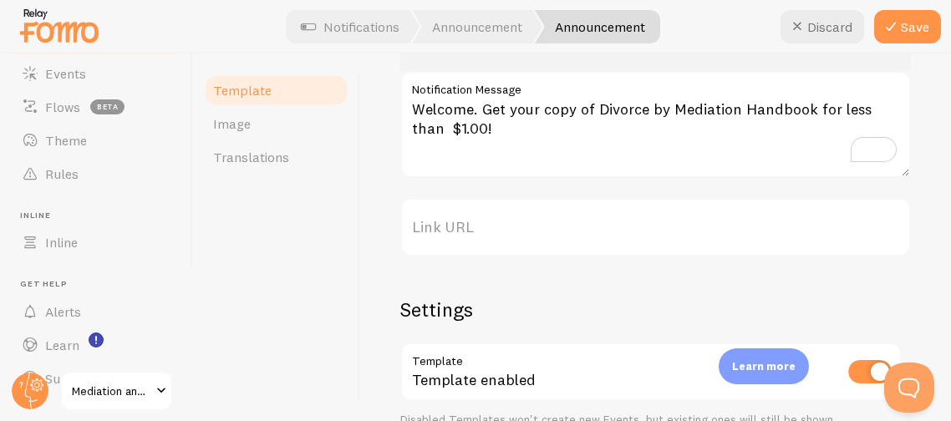
click at [515, 229] on label "Link URL" at bounding box center [655, 227] width 511 height 58
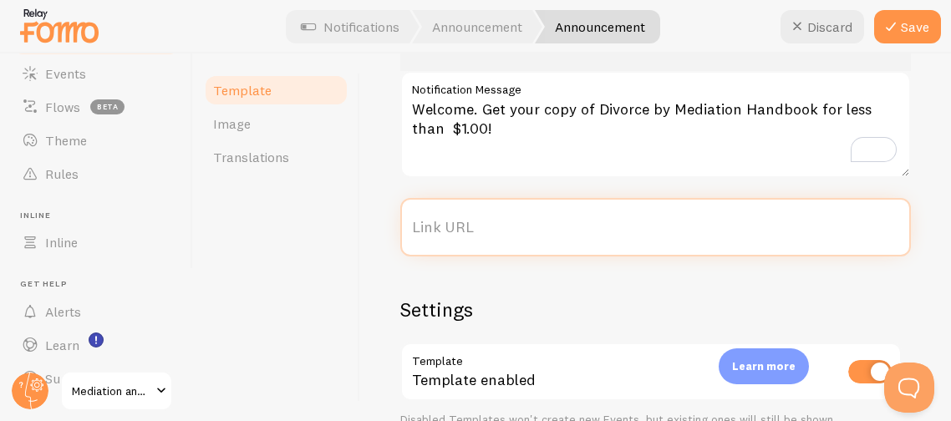
click at [515, 229] on input "Link URL" at bounding box center [655, 227] width 511 height 58
paste input "[URL][DOMAIN_NAME]"
type input "[URL][DOMAIN_NAME]"
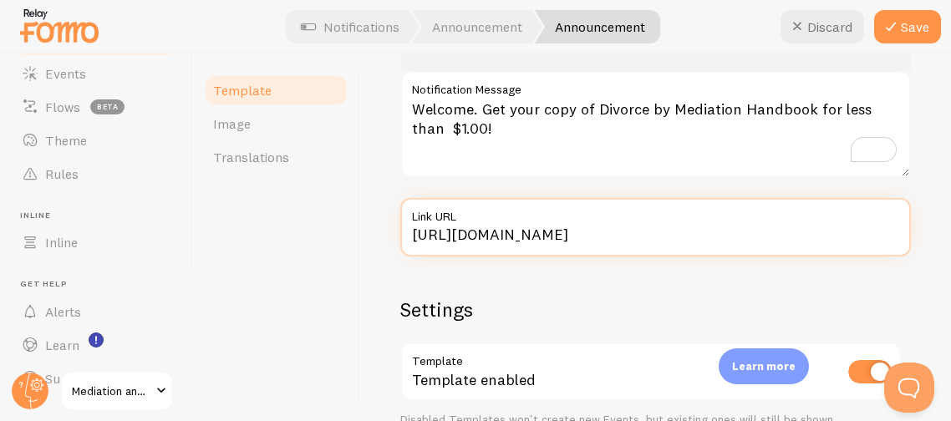
type input "[URL][DOMAIN_NAME]"
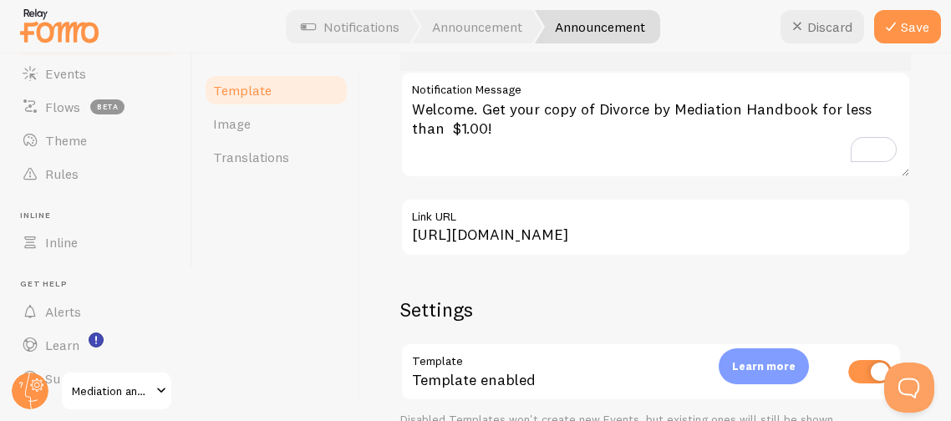
click at [541, 272] on div "Welcome. Get your copy of Divorce by Mediation Handbook for less than $1.00! We…" at bounding box center [655, 247] width 511 height 646
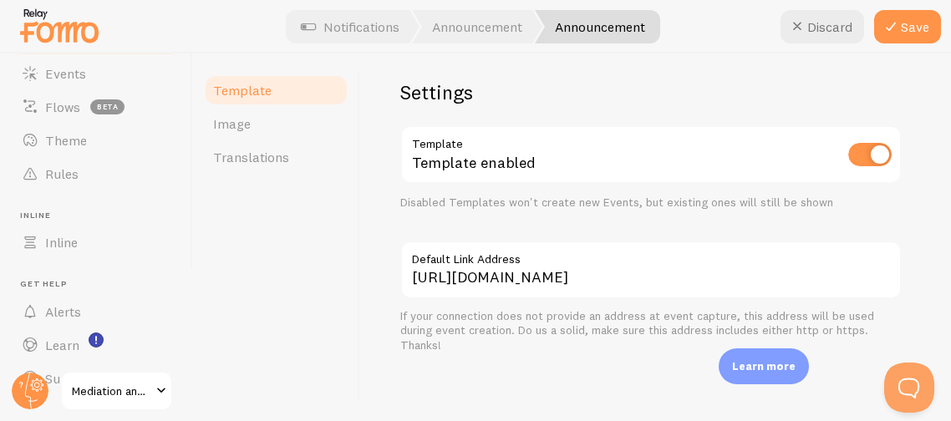
scroll to position [551, 0]
click at [905, 17] on button "Save" at bounding box center [907, 26] width 67 height 33
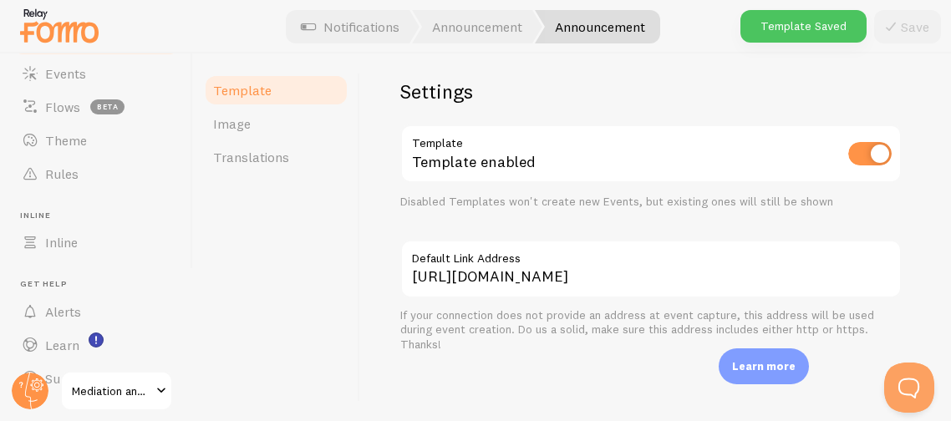
click at [905, 17] on div "Save" at bounding box center [907, 26] width 67 height 33
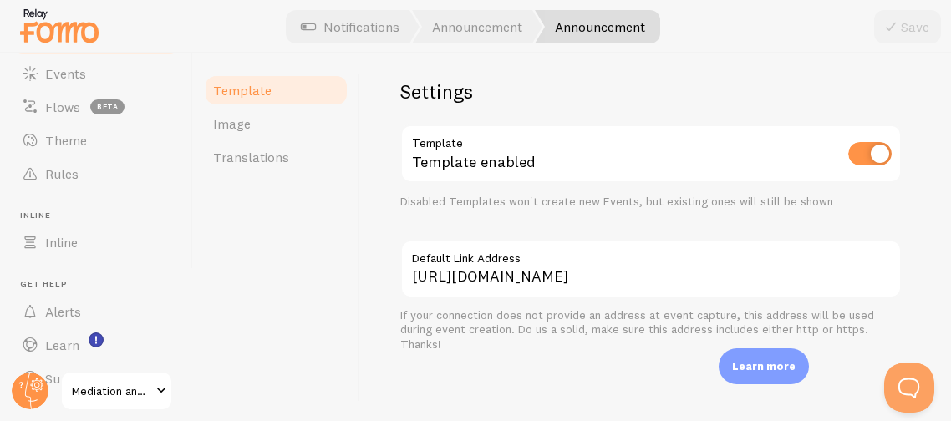
click at [665, 86] on h2 "Settings" at bounding box center [650, 92] width 501 height 26
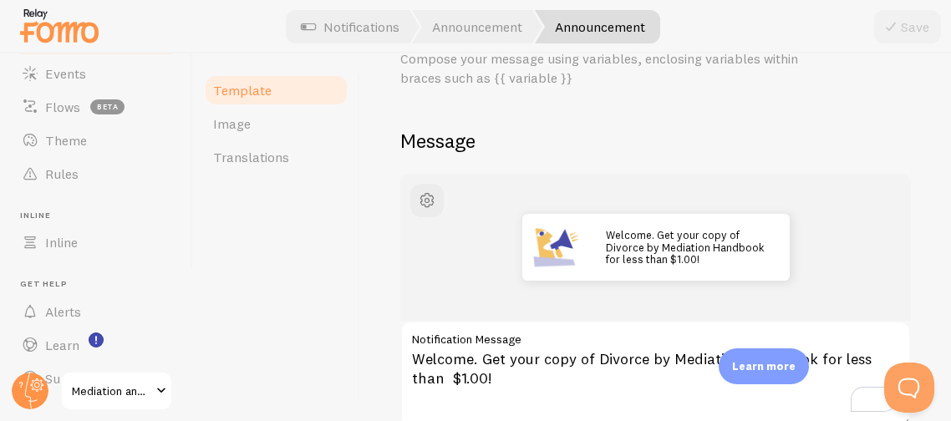
scroll to position [50, 0]
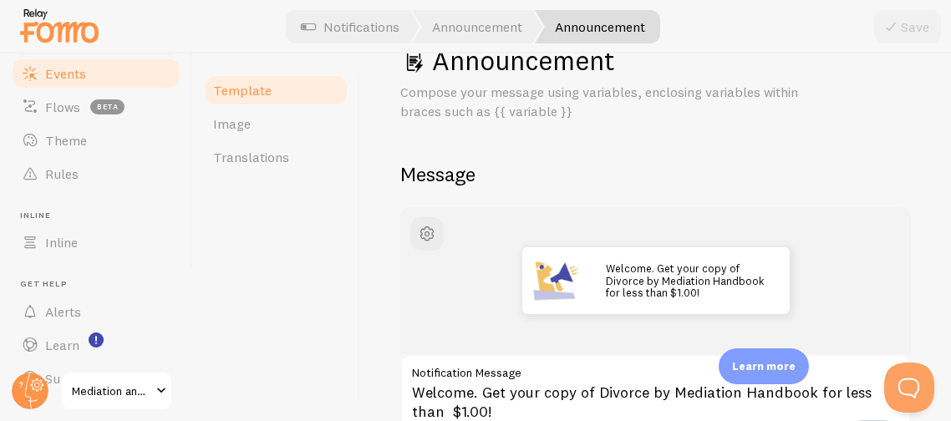
click at [96, 75] on link "Events" at bounding box center [96, 73] width 172 height 33
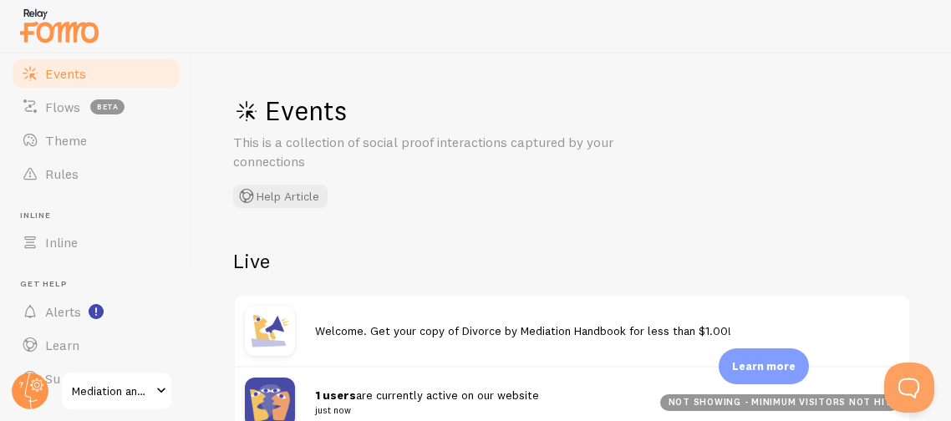
scroll to position [166, 0]
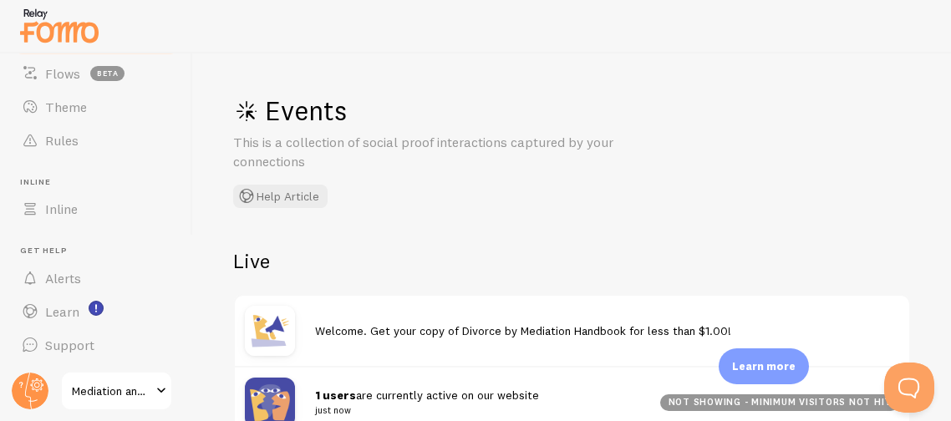
click at [607, 261] on h2 "Live" at bounding box center [572, 261] width 678 height 26
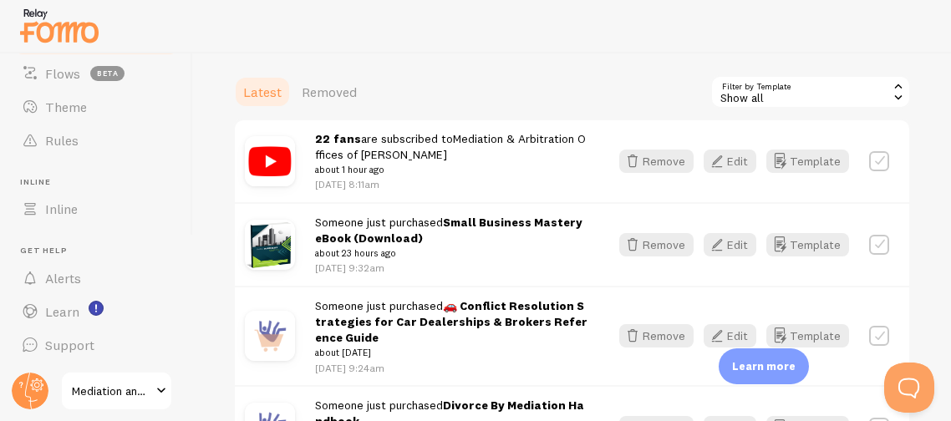
scroll to position [467, 0]
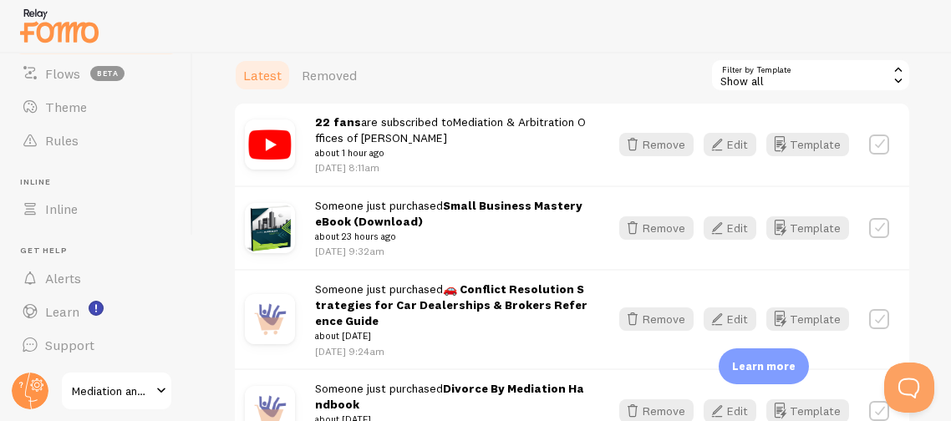
click at [822, 70] on div "Show all" at bounding box center [810, 74] width 201 height 33
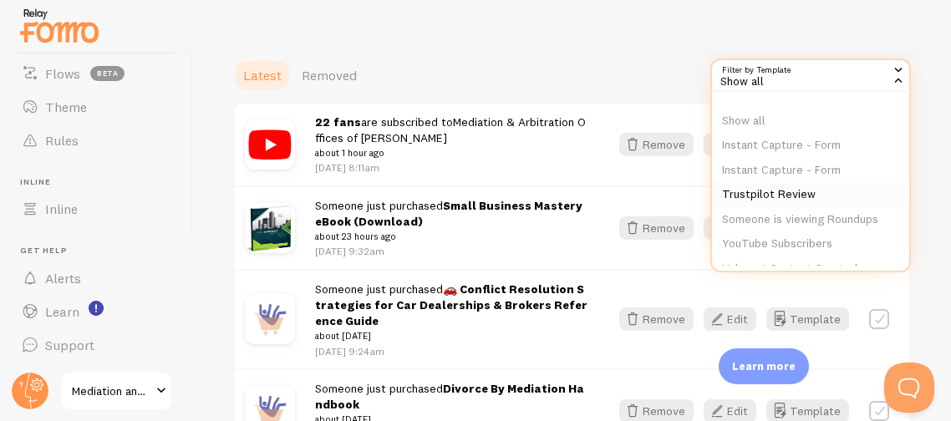
click at [737, 191] on li "Trustpilot Review" at bounding box center [810, 194] width 197 height 25
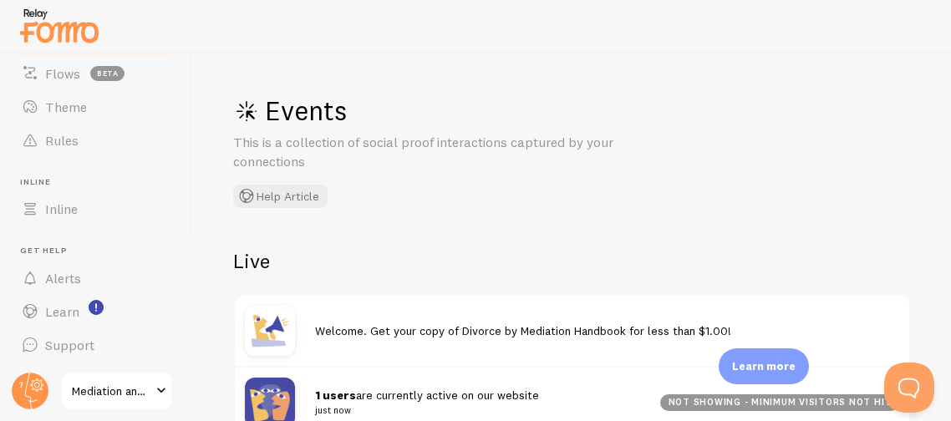
click at [666, 203] on div "Events This is a collection of social proof interactions captured by your conne…" at bounding box center [483, 151] width 501 height 114
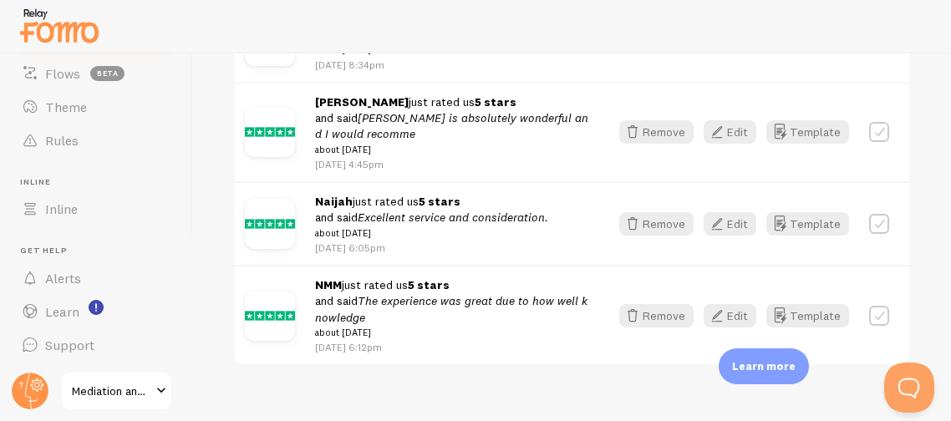
scroll to position [667, 0]
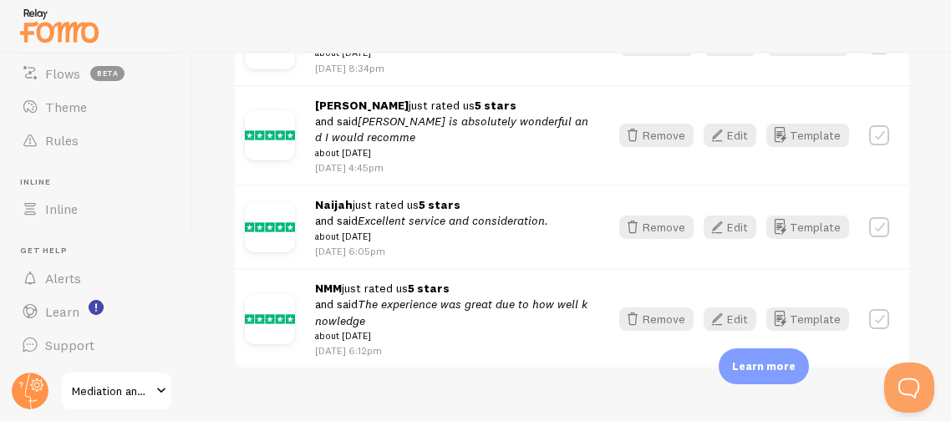
click at [920, 126] on div "Events This is a collection of social proof interactions captured by your conne…" at bounding box center [572, 237] width 758 height 368
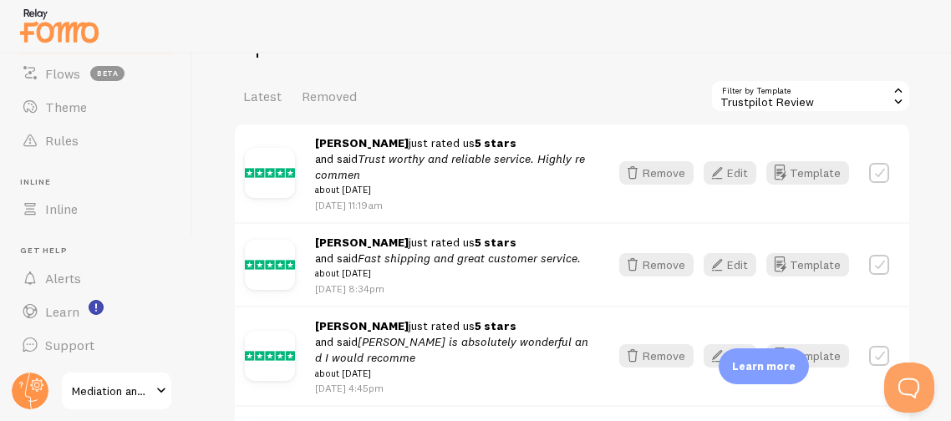
scroll to position [399, 0]
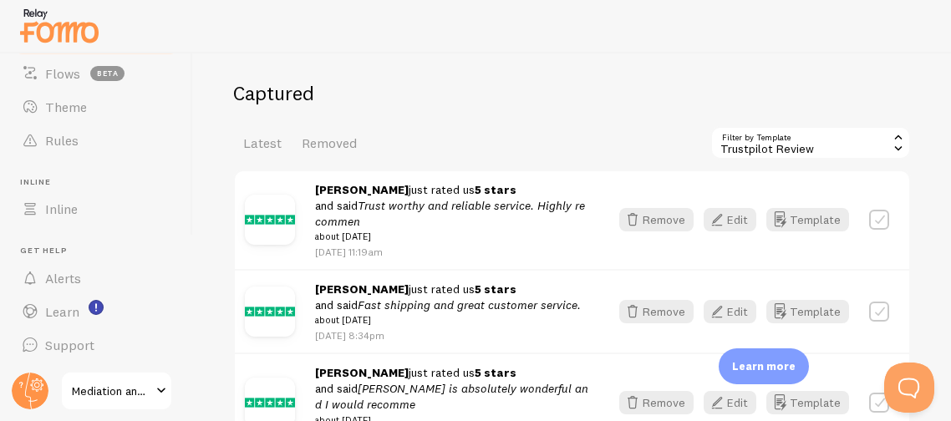
click at [852, 133] on div "Trustpilot Review" at bounding box center [810, 142] width 201 height 33
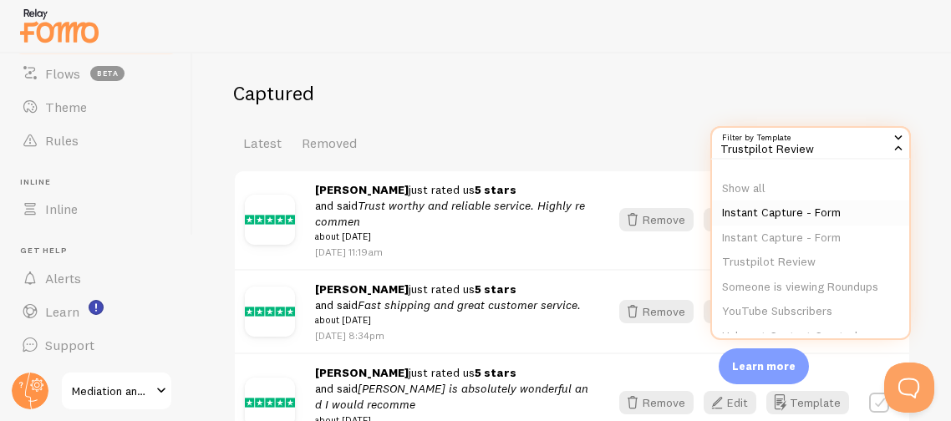
click at [805, 201] on li "Instant Capture - Form" at bounding box center [810, 213] width 197 height 25
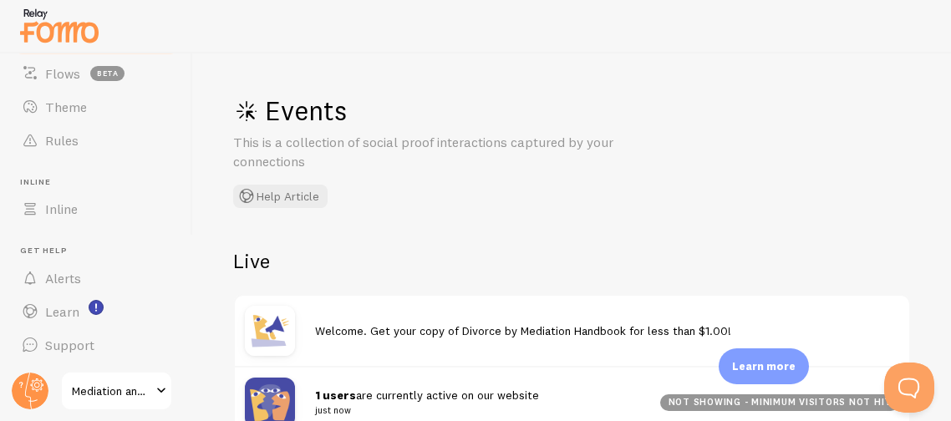
click at [805, 202] on div "Events This is a collection of social proof interactions captured by your conne…" at bounding box center [572, 237] width 758 height 368
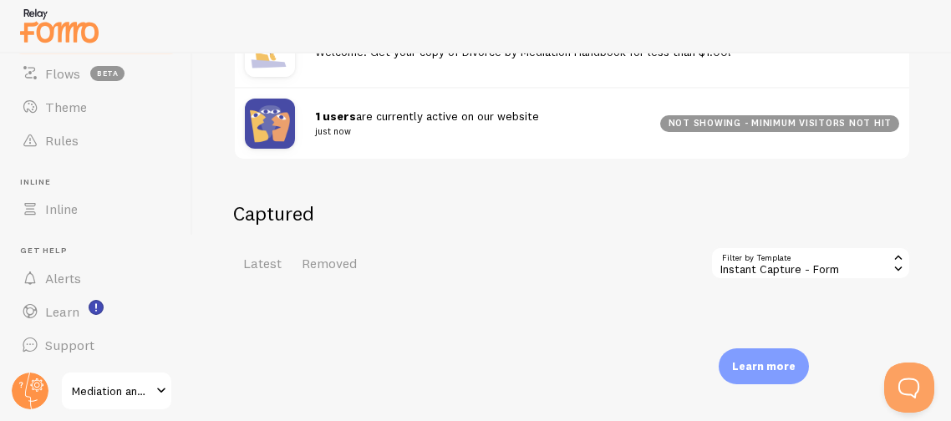
scroll to position [317, 0]
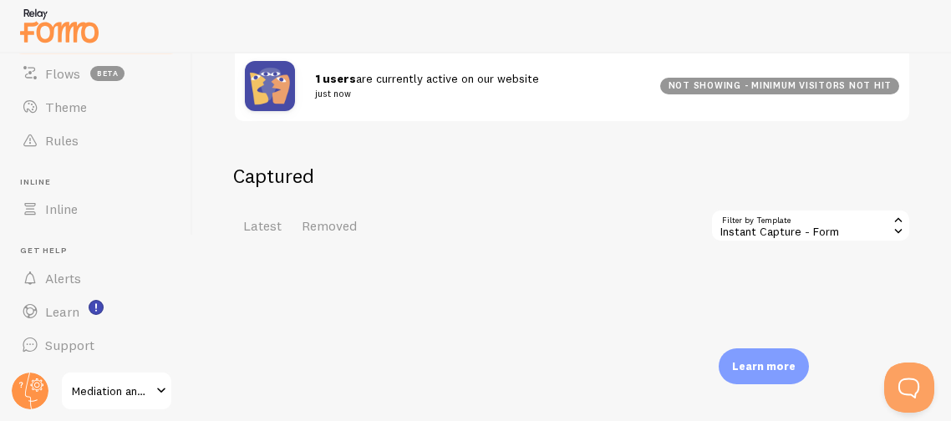
click at [901, 221] on icon at bounding box center [898, 219] width 15 height 15
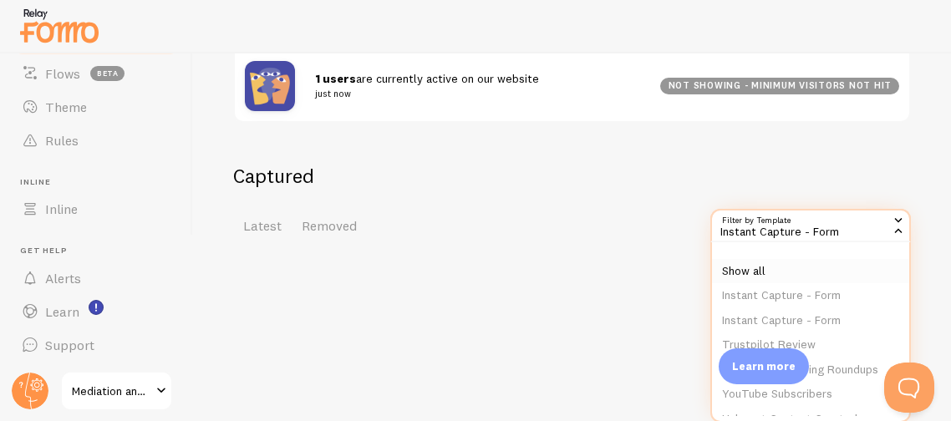
click at [794, 274] on li "Show all" at bounding box center [810, 271] width 197 height 25
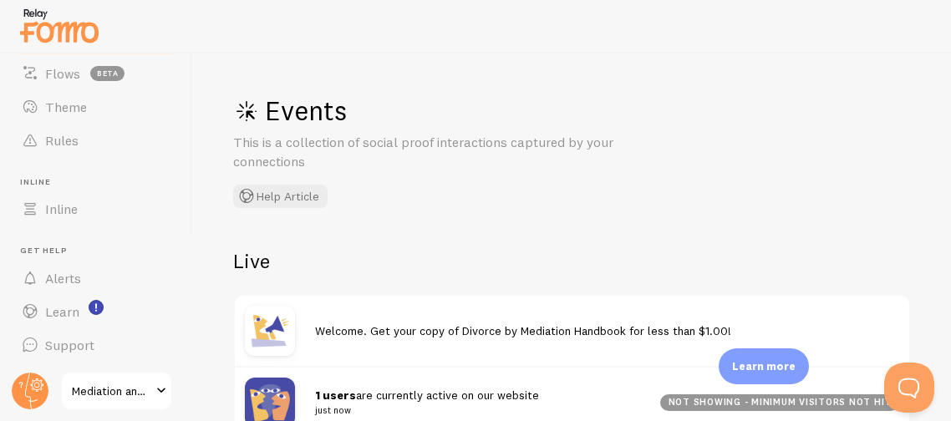
click at [817, 274] on div "Live Welcome. Get your copy of Divorce by Mediation Handbook for less than $1.0…" at bounding box center [572, 343] width 678 height 191
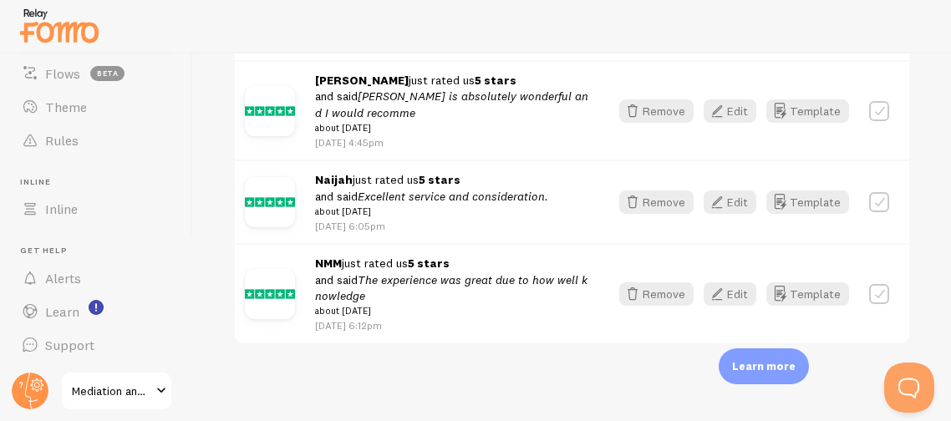
scroll to position [1281, 0]
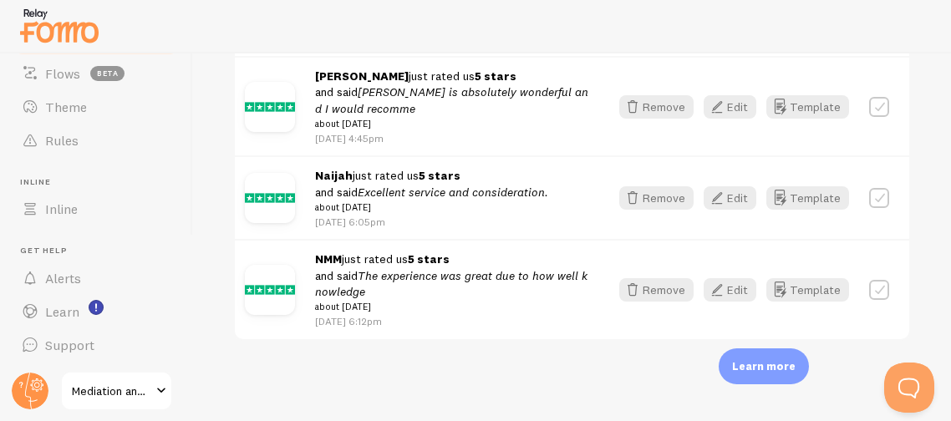
click at [652, 43] on div at bounding box center [475, 26] width 951 height 53
